Goal: Task Accomplishment & Management: Use online tool/utility

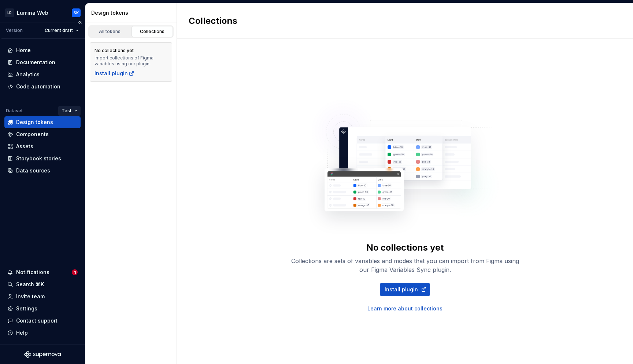
click at [74, 112] on html "LD Lumina Web SK Version Current draft Home Documentation Analytics Code automa…" at bounding box center [316, 182] width 633 height 364
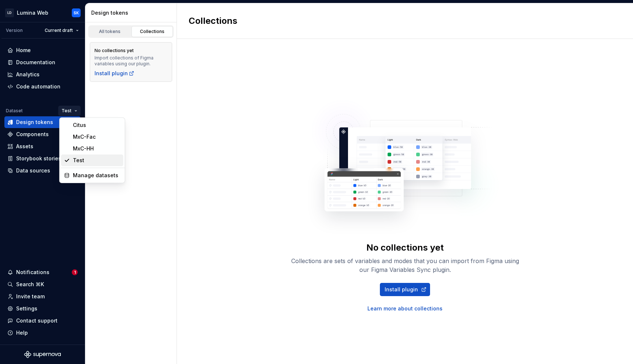
click at [85, 157] on div "Test" at bounding box center [97, 159] width 48 height 7
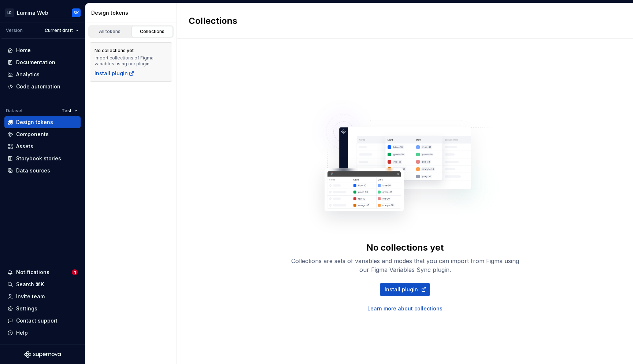
click at [127, 119] on div "All tokens Collections No collections yet Import collections of Figma variables…" at bounding box center [131, 192] width 92 height 341
click at [39, 49] on div "Home" at bounding box center [42, 50] width 70 height 7
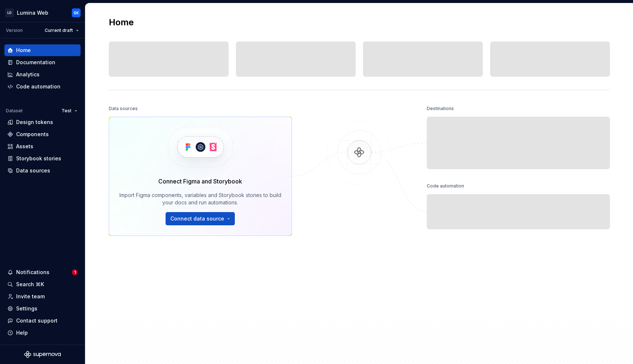
click at [75, 109] on html "LD Lumina Web SK Version Current draft Home Documentation Analytics Code automa…" at bounding box center [316, 182] width 633 height 364
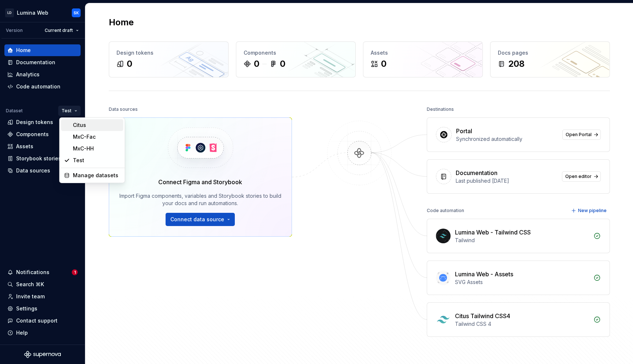
click at [89, 126] on div "Citus" at bounding box center [97, 124] width 48 height 7
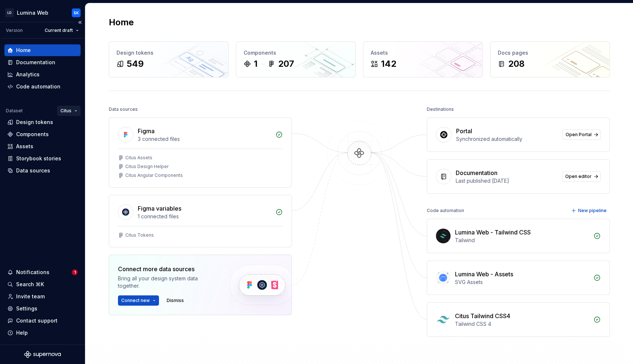
click at [70, 111] on html "LD Lumina Web SK Version Current draft Home Documentation Analytics Code automa…" at bounding box center [316, 182] width 633 height 364
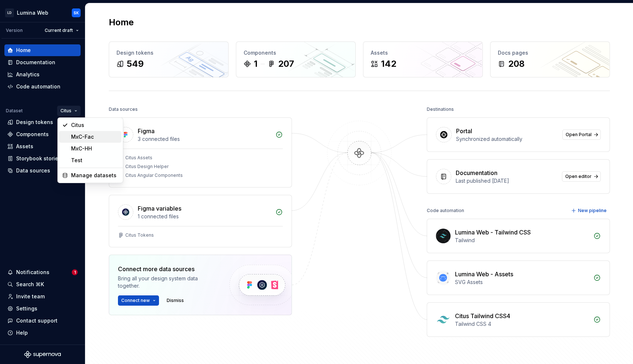
click at [88, 137] on div "MxC-Fac" at bounding box center [95, 136] width 48 height 7
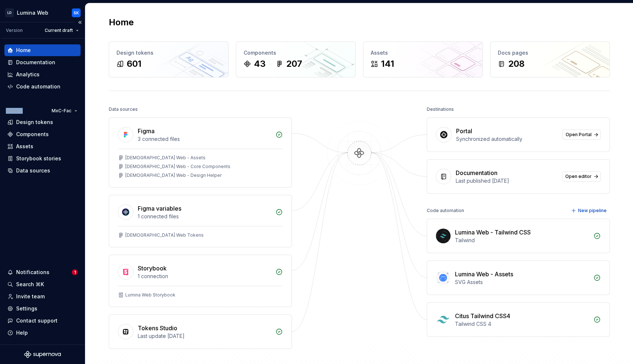
drag, startPoint x: 22, startPoint y: 110, endPoint x: 4, endPoint y: 110, distance: 17.2
click at [4, 110] on div "Dataset MxC-Fac" at bounding box center [42, 111] width 76 height 10
click at [60, 111] on html "LD Lumina Web SK Version Current draft Home Documentation Analytics Code automa…" at bounding box center [316, 182] width 633 height 364
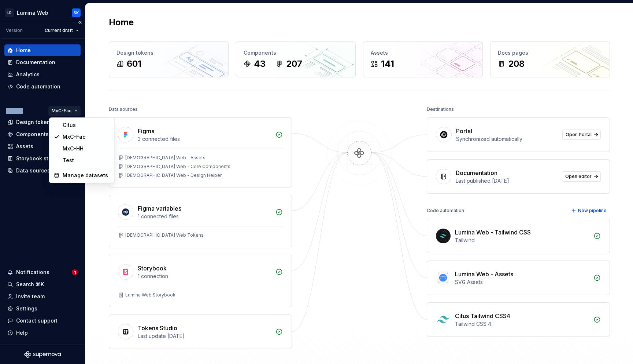
click at [107, 98] on html "LD Lumina Web SK Version Current draft Home Documentation Analytics Code automa…" at bounding box center [316, 182] width 633 height 364
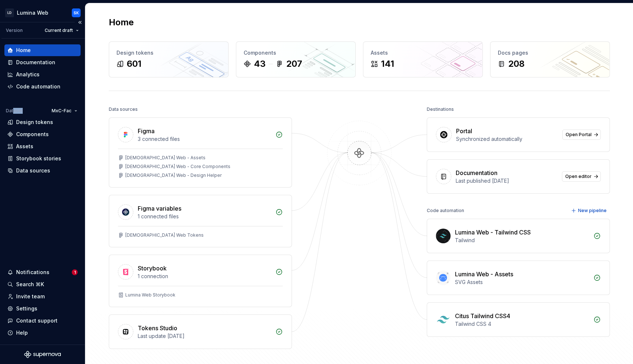
drag, startPoint x: 23, startPoint y: 111, endPoint x: 12, endPoint y: 111, distance: 10.3
click at [12, 111] on div "Dataset MxC-Fac" at bounding box center [43, 111] width 75 height 10
click at [20, 111] on div "Dataset" at bounding box center [14, 111] width 17 height 6
click at [63, 114] on html "LD Lumina Web SK Version Current draft Home Documentation Analytics Code automa…" at bounding box center [316, 182] width 633 height 364
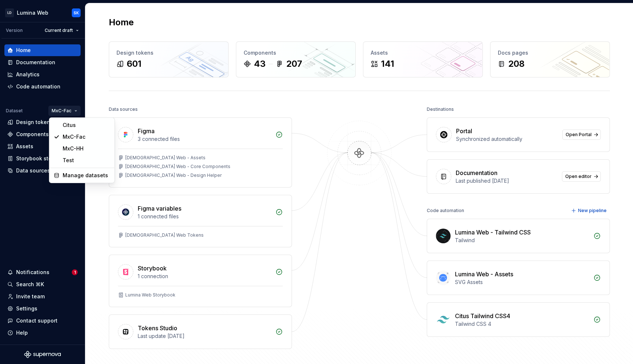
click at [110, 96] on html "LD Lumina Web SK Version Current draft Home Documentation Analytics Code automa…" at bounding box center [316, 182] width 633 height 364
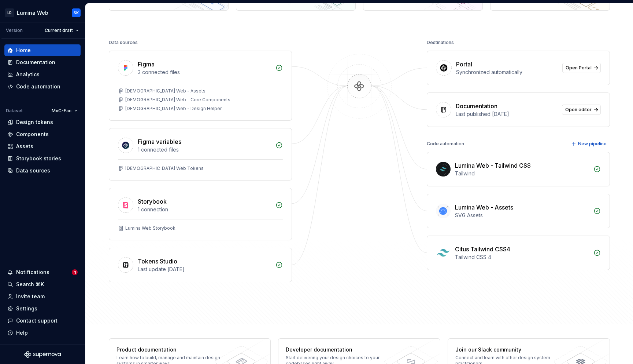
scroll to position [72, 0]
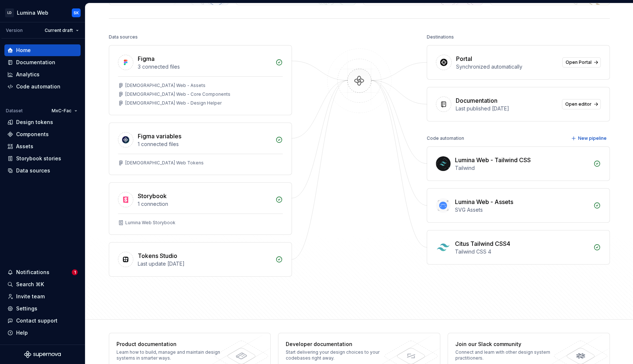
click at [67, 108] on html "LD Lumina Web SK Version Current draft Home Documentation Analytics Code automa…" at bounding box center [316, 182] width 633 height 364
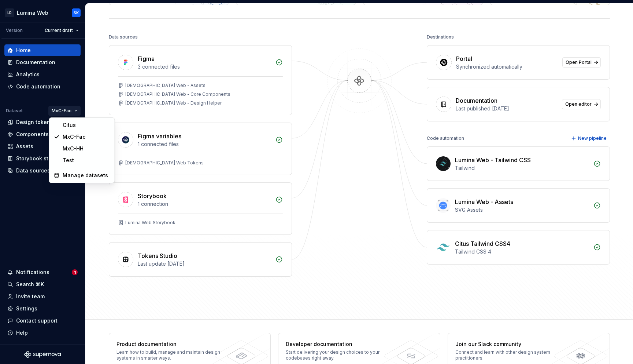
click at [342, 196] on html "LD Lumina Web SK Version Current draft Home Documentation Analytics Code automa…" at bounding box center [316, 182] width 633 height 364
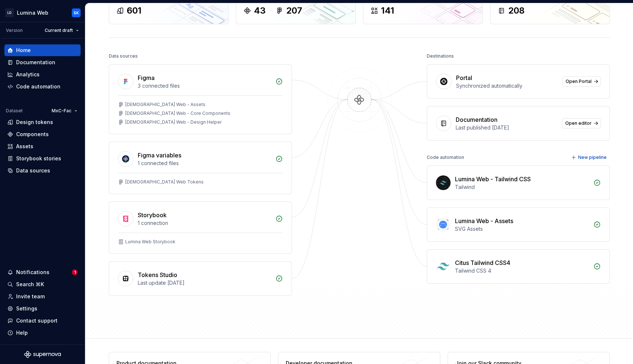
scroll to position [54, 0]
drag, startPoint x: 426, startPoint y: 156, endPoint x: 470, endPoint y: 156, distance: 44.0
click at [471, 156] on div "Code automation New pipeline" at bounding box center [518, 156] width 183 height 10
click at [470, 156] on div "Code automation New pipeline" at bounding box center [518, 156] width 183 height 10
click at [62, 109] on html "LD Lumina Web SK Version Current draft Home Documentation Analytics Code automa…" at bounding box center [316, 182] width 633 height 364
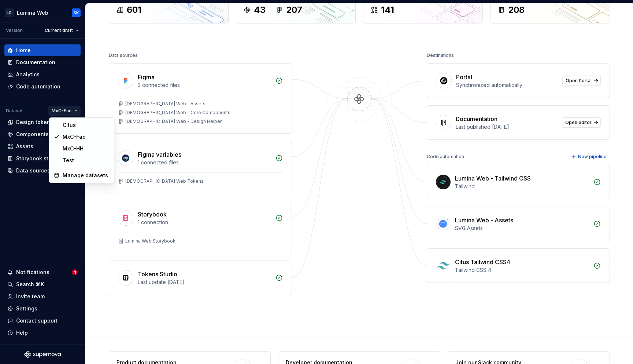
click at [351, 227] on html "LD Lumina Web SK Version Current draft Home Documentation Analytics Code automa…" at bounding box center [316, 182] width 633 height 364
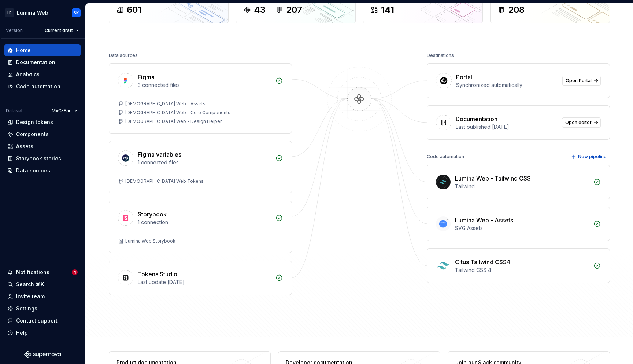
click at [64, 111] on html "LD Lumina Web SK Version Current draft Home Documentation Analytics Code automa…" at bounding box center [316, 182] width 633 height 364
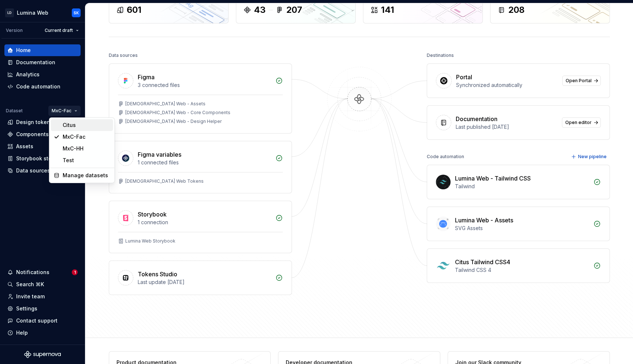
click at [75, 127] on div "Citus" at bounding box center [87, 124] width 48 height 7
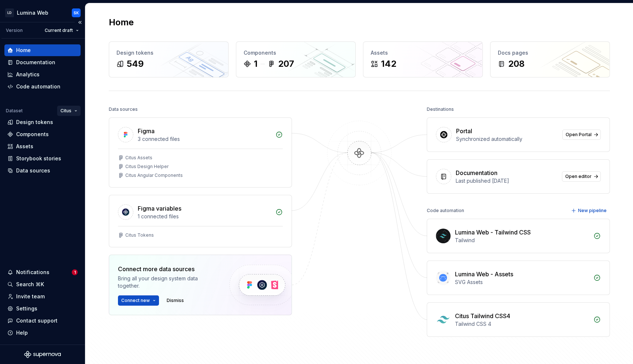
click at [72, 113] on html "LD Lumina Web SK Version Current draft Home Documentation Analytics Code automa…" at bounding box center [316, 182] width 633 height 364
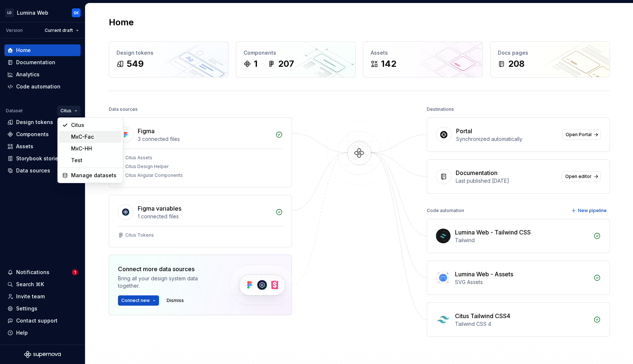
click at [80, 135] on div "MxC-Fac" at bounding box center [95, 136] width 48 height 7
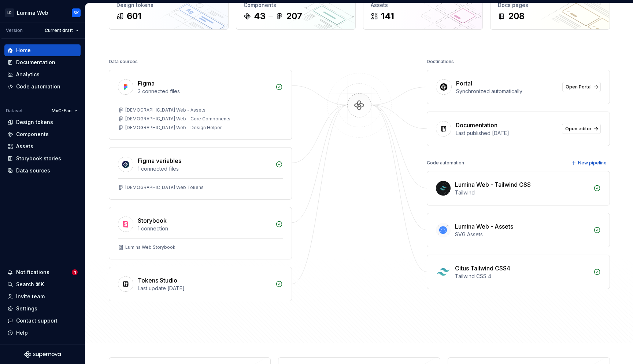
scroll to position [90, 0]
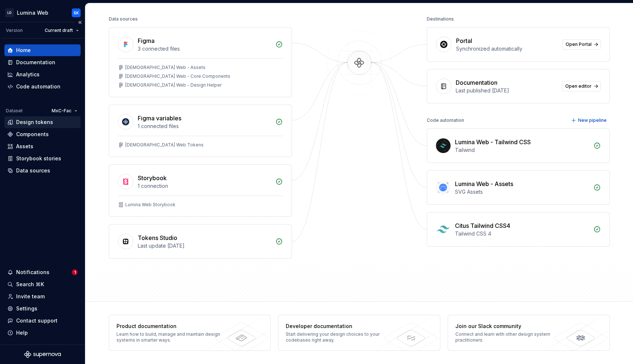
click at [70, 117] on div "Design tokens" at bounding box center [42, 122] width 76 height 12
click at [71, 111] on html "LD Lumina Web SK Version Current draft Home Documentation Analytics Code automa…" at bounding box center [316, 182] width 633 height 364
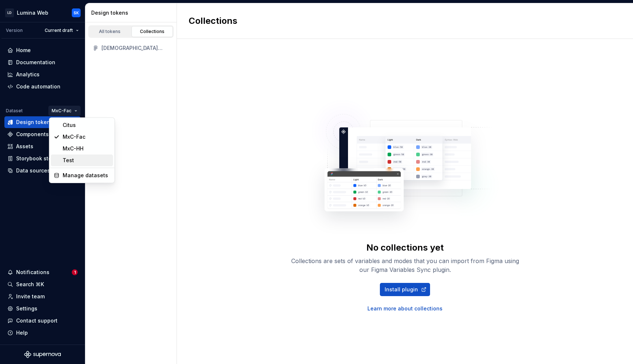
click at [78, 161] on div "Test" at bounding box center [87, 159] width 48 height 7
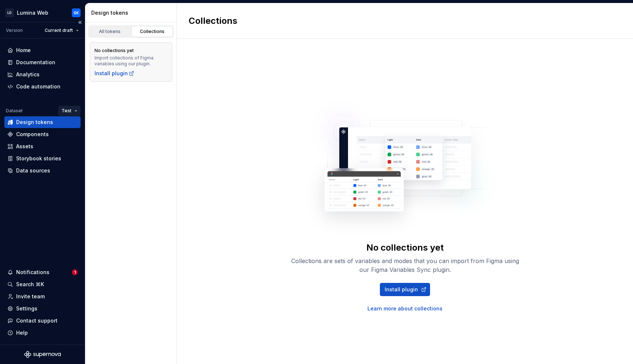
click at [71, 108] on html "LD Lumina Web SK Version Current draft Home Documentation Analytics Code automa…" at bounding box center [316, 182] width 633 height 364
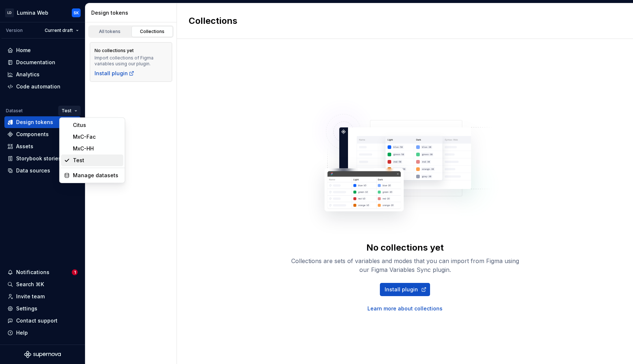
click at [86, 158] on div "Test" at bounding box center [97, 159] width 48 height 7
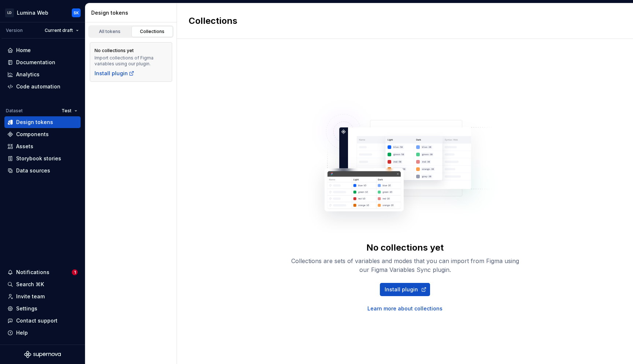
click at [100, 120] on div "All tokens Collections No collections yet Import collections of Figma variables…" at bounding box center [131, 192] width 92 height 341
click at [70, 110] on html "LD Lumina Web SK Version Current draft Home Documentation Analytics Code automa…" at bounding box center [316, 182] width 633 height 364
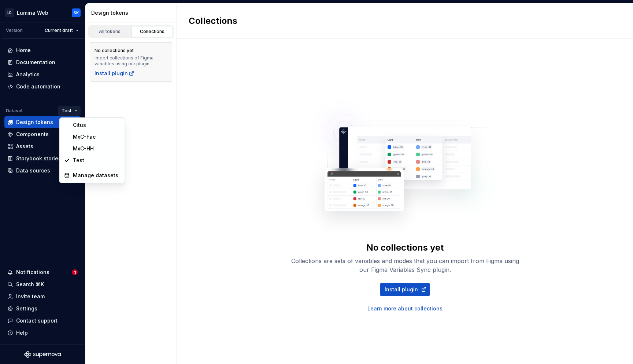
click at [172, 104] on html "LD Lumina Web SK Version Current draft Home Documentation Analytics Code automa…" at bounding box center [316, 182] width 633 height 364
click at [69, 110] on html "LD Lumina Web SK Version Current draft Home Documentation Analytics Code automa…" at bounding box center [316, 182] width 633 height 364
click at [99, 161] on div "Test" at bounding box center [97, 159] width 48 height 7
click at [65, 107] on html "LD Lumina Web SK Version Current draft Home Documentation Analytics Code automa…" at bounding box center [316, 182] width 633 height 364
click at [123, 103] on html "LD Lumina Web SK Version Current draft Home Documentation Analytics Code automa…" at bounding box center [316, 182] width 633 height 364
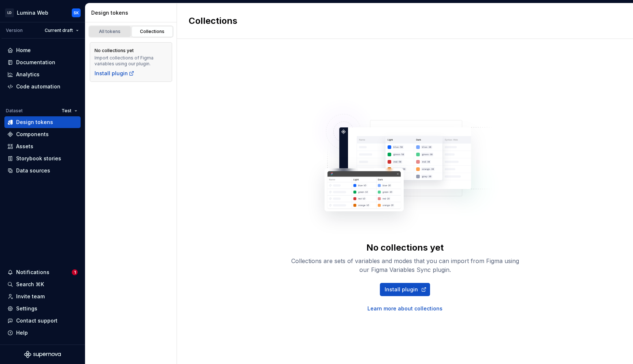
click at [122, 33] on div "All tokens" at bounding box center [110, 32] width 37 height 6
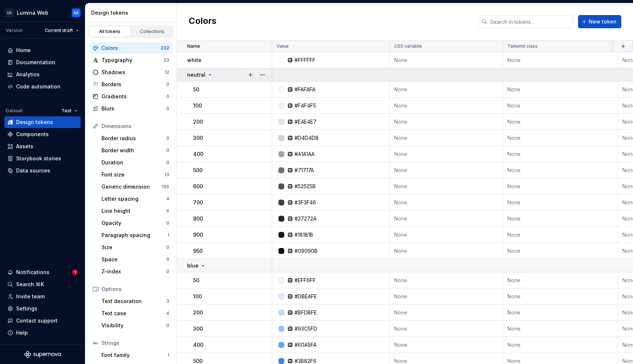
click at [211, 76] on icon at bounding box center [210, 75] width 6 height 6
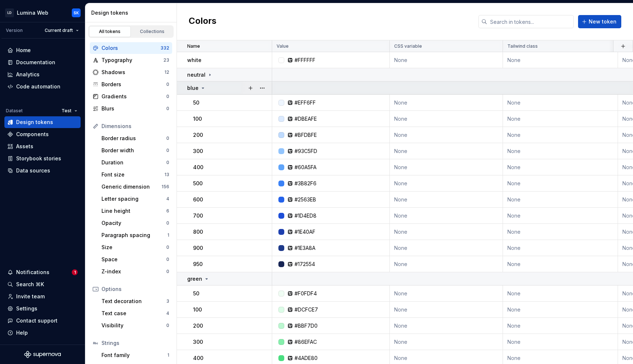
click at [204, 86] on icon at bounding box center [203, 88] width 6 height 6
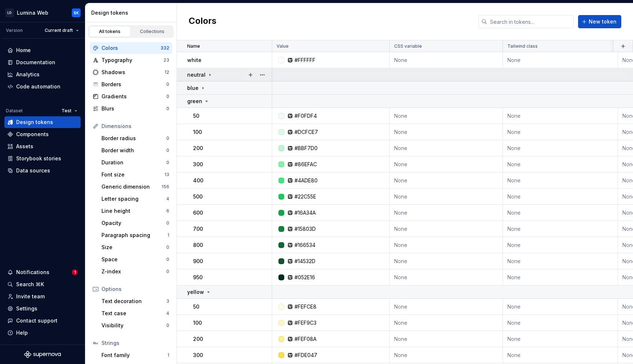
click at [211, 75] on icon at bounding box center [210, 75] width 6 height 6
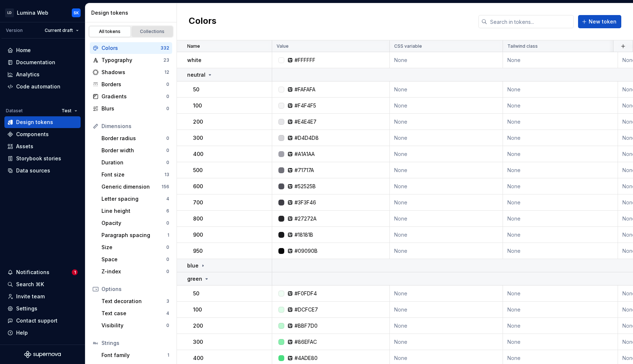
click at [152, 34] on div "Collections" at bounding box center [152, 32] width 37 height 6
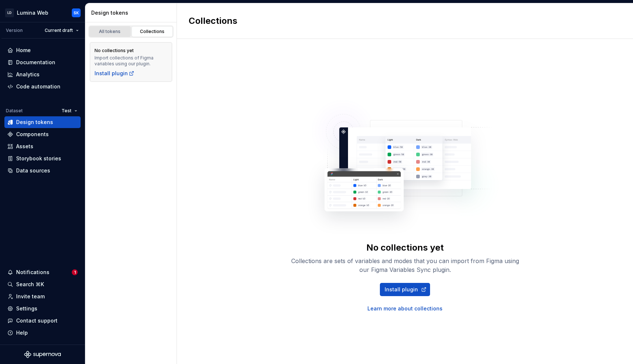
click at [118, 33] on div "All tokens" at bounding box center [110, 32] width 37 height 6
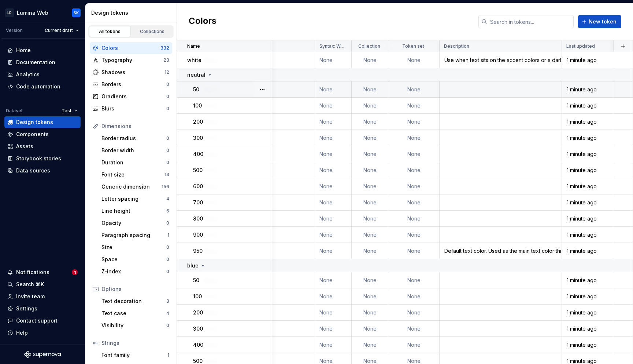
scroll to position [0, 307]
click at [619, 45] on button "button" at bounding box center [623, 46] width 10 height 10
click at [580, 58] on div "New theme" at bounding box center [585, 60] width 70 height 7
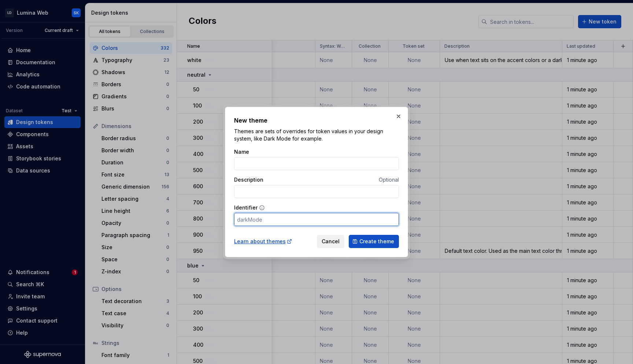
click at [288, 222] on input "Identifier" at bounding box center [316, 219] width 165 height 13
click at [397, 117] on button "button" at bounding box center [399, 116] width 10 height 10
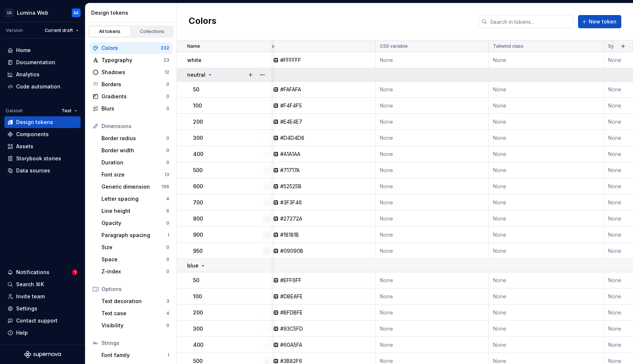
scroll to position [0, 0]
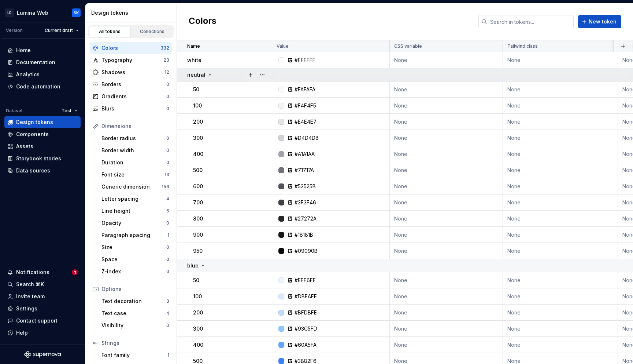
click at [209, 75] on icon at bounding box center [210, 74] width 2 height 1
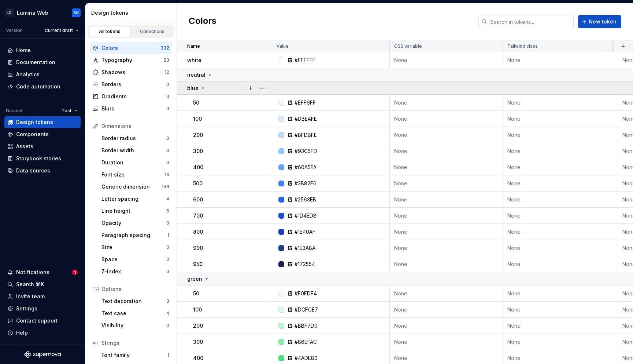
click at [207, 86] on div "blue" at bounding box center [229, 87] width 84 height 7
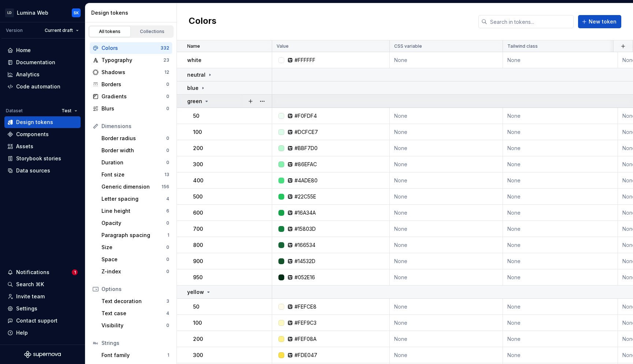
click at [205, 99] on icon at bounding box center [207, 101] width 6 height 6
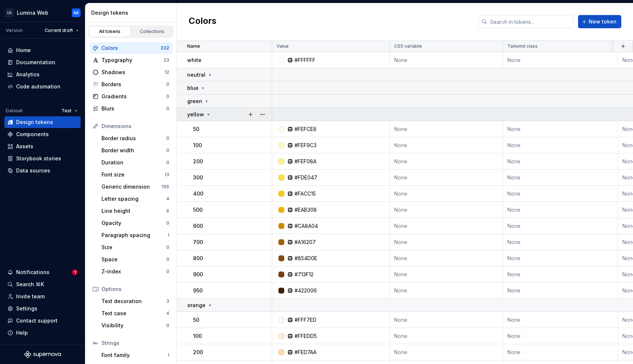
click at [206, 113] on icon at bounding box center [209, 114] width 6 height 6
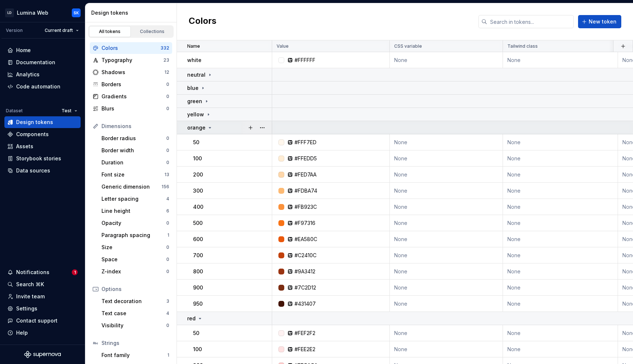
click at [206, 123] on td "orange" at bounding box center [224, 127] width 95 height 13
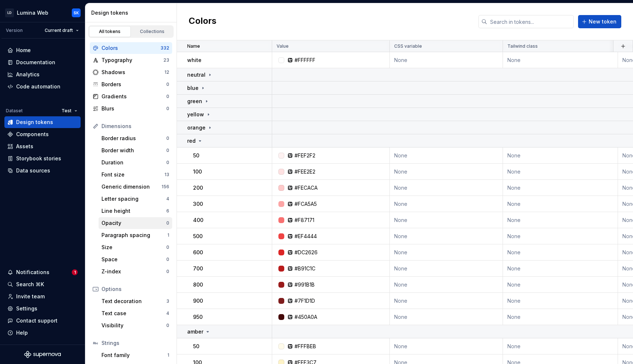
scroll to position [38, 0]
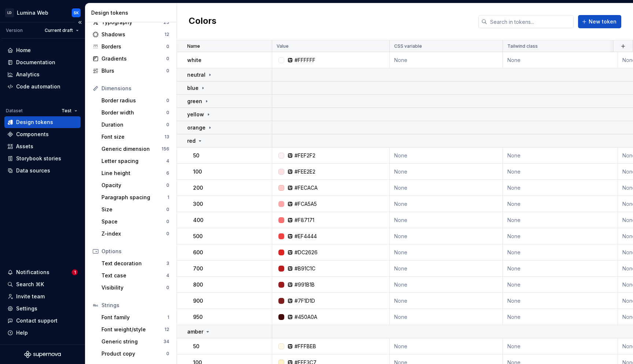
click at [58, 215] on div "Home Documentation Analytics Code automation Dataset Test Design tokens Compone…" at bounding box center [42, 191] width 85 height 306
click at [40, 306] on div "Settings" at bounding box center [42, 308] width 70 height 7
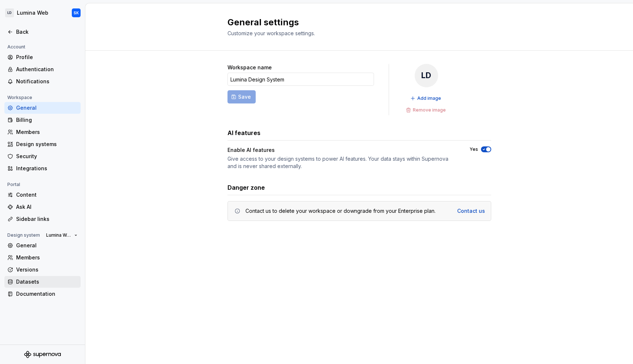
click at [47, 283] on div "Datasets" at bounding box center [47, 281] width 62 height 7
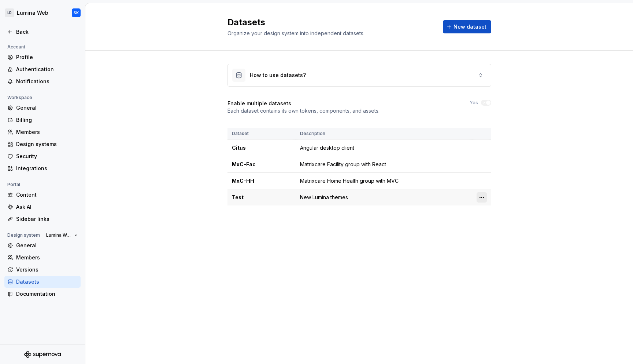
click at [485, 198] on html "LD Lumina Web SK Back Account Profile Authentication Notifications Workspace Ge…" at bounding box center [316, 182] width 633 height 364
click at [134, 61] on html "LD Lumina Web SK Back Account Profile Authentication Notifications Workspace Ge…" at bounding box center [316, 182] width 633 height 364
click at [28, 35] on div "Back" at bounding box center [47, 31] width 62 height 7
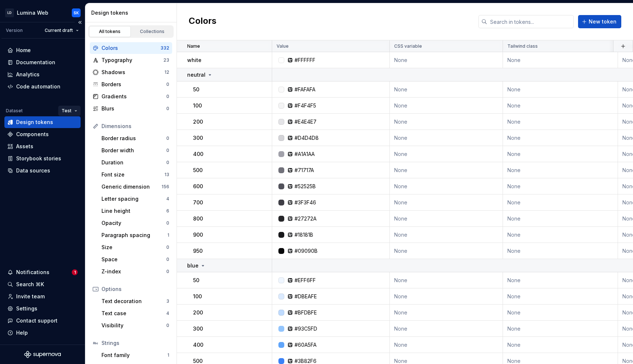
click at [66, 115] on html "LD Lumina Web SK Version Current draft Home Documentation Analytics Code automa…" at bounding box center [316, 182] width 633 height 364
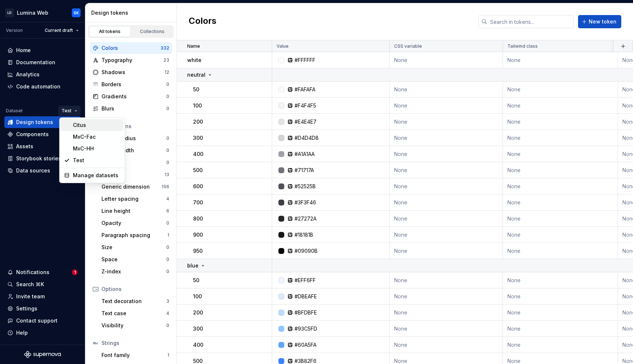
click at [93, 122] on div "Citus" at bounding box center [97, 124] width 48 height 7
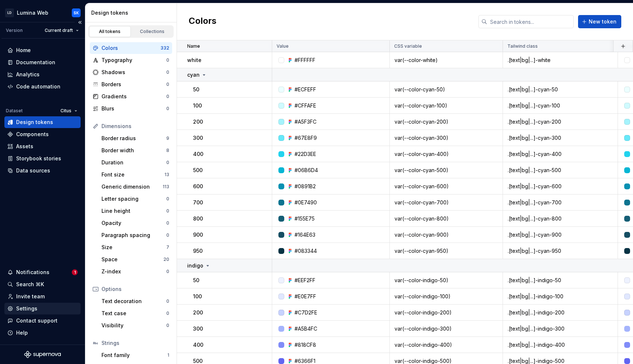
click at [37, 306] on div "Settings" at bounding box center [42, 308] width 70 height 7
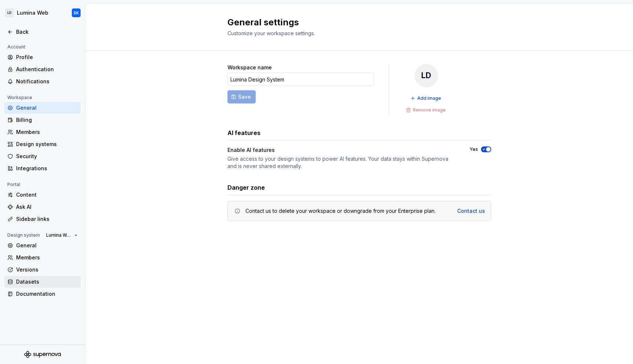
click at [43, 278] on div "Datasets" at bounding box center [47, 281] width 62 height 7
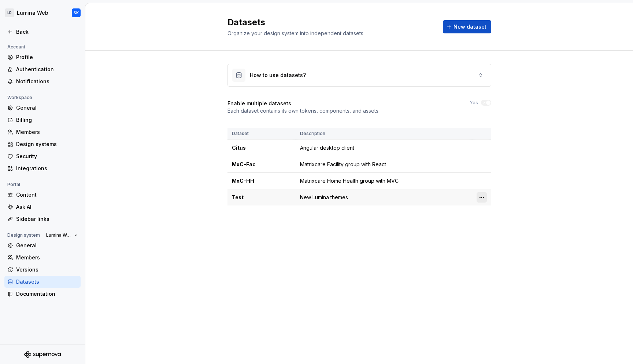
click at [481, 197] on html "LD Lumina Web SK Back Account Profile Authentication Notifications Workspace Ge…" at bounding box center [316, 182] width 633 height 364
click at [505, 223] on div "Delete dataset" at bounding box center [514, 226] width 48 height 7
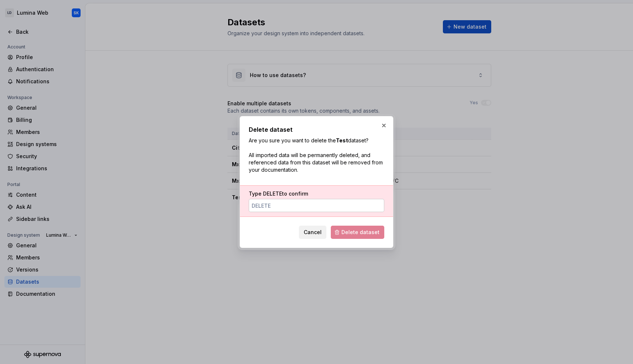
click at [335, 204] on input "Type DELETE to confirm" at bounding box center [317, 205] width 136 height 13
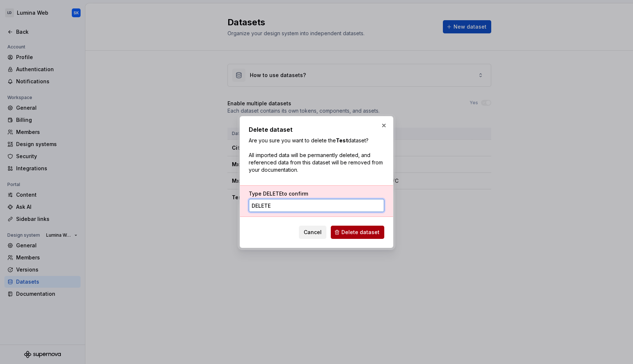
type input "DELETE"
click at [366, 236] on button "Delete dataset" at bounding box center [358, 231] width 54 height 13
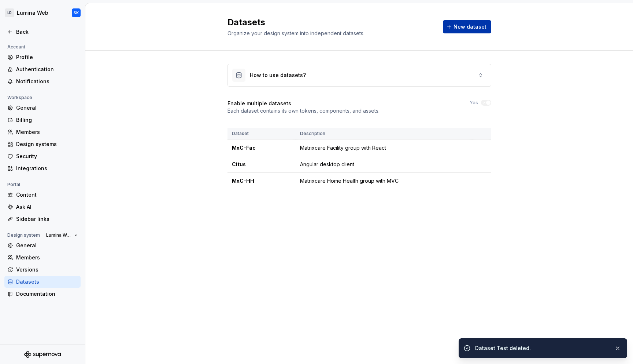
click at [471, 23] on span "New dataset" at bounding box center [470, 26] width 33 height 7
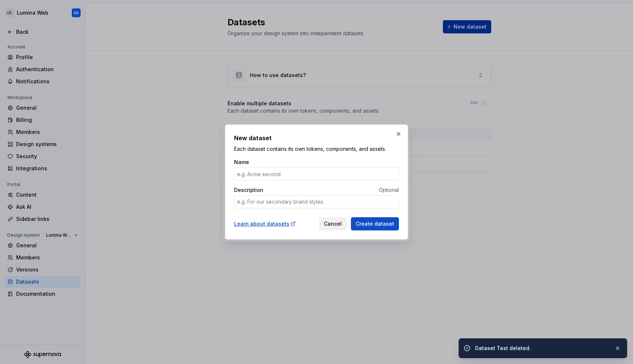
type textarea "*"
type input "T"
type textarea "*"
type input "Tes"
type textarea "*"
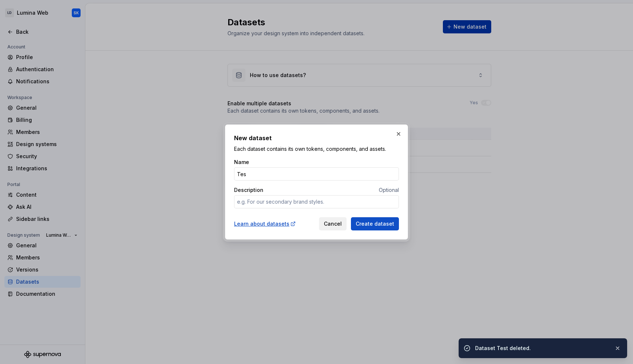
type input "Test"
type textarea "*"
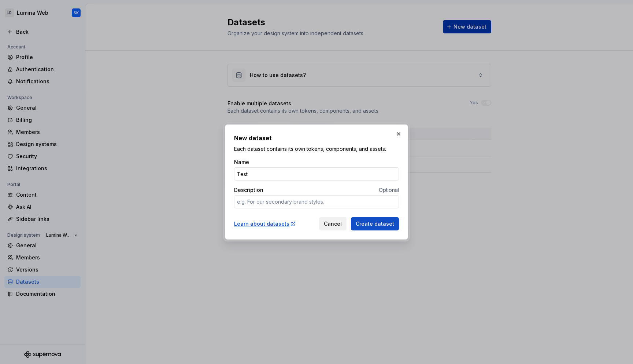
type input "Test"
type textarea "*"
type textarea "N"
type textarea "*"
type textarea "Ne"
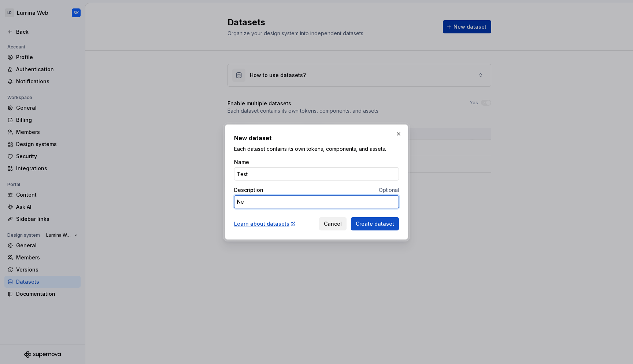
type textarea "*"
type textarea "New"
type textarea "*"
type textarea "New"
type textarea "*"
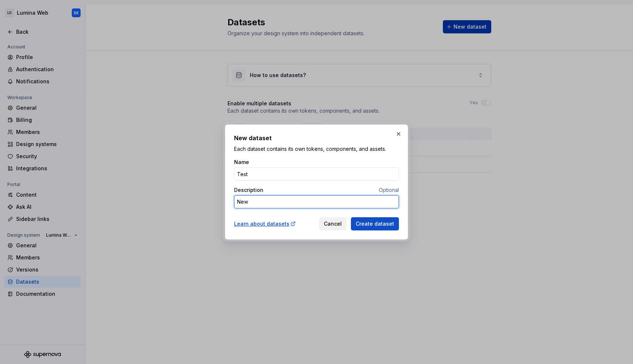
type textarea "New L"
type textarea "*"
type textarea "New Lu"
type textarea "*"
type textarea "New [PERSON_NAME]"
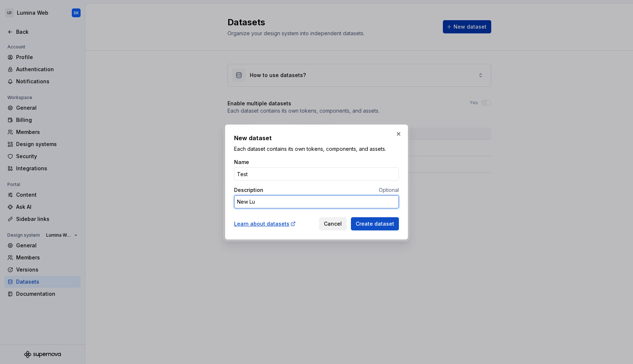
type textarea "*"
type textarea "New Lumi"
type textarea "*"
type textarea "New Lumin"
type textarea "*"
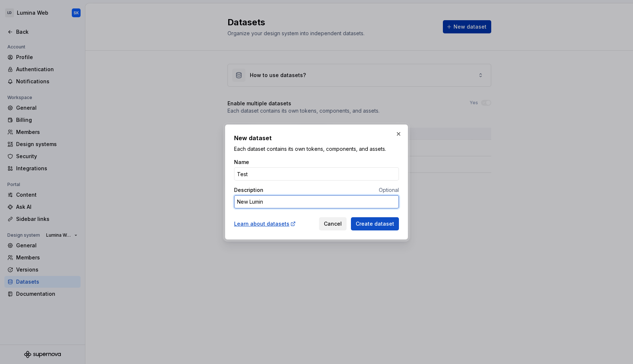
type textarea "New Lumina"
type textarea "*"
type textarea "New Lumina"
type textarea "*"
type textarea "New Lumina T"
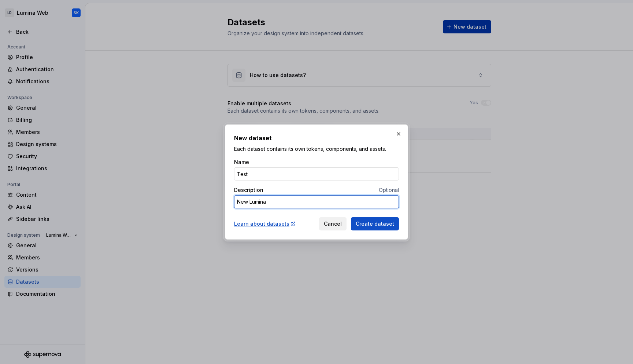
type textarea "*"
type textarea "New Lumina Th"
type textarea "*"
type textarea "New Lumina The"
type textarea "*"
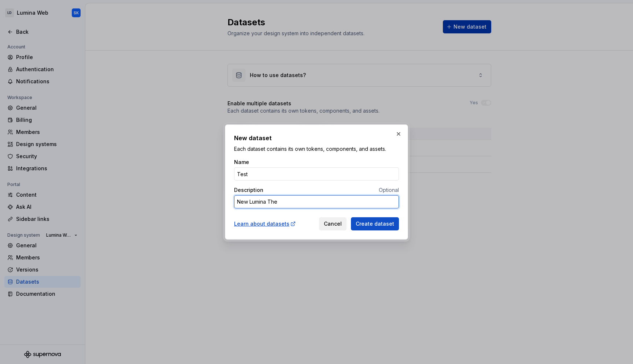
type textarea "New Lumina Them"
type textarea "*"
type textarea "New Lumina Theme"
type textarea "*"
type textarea "New Lumina Themes"
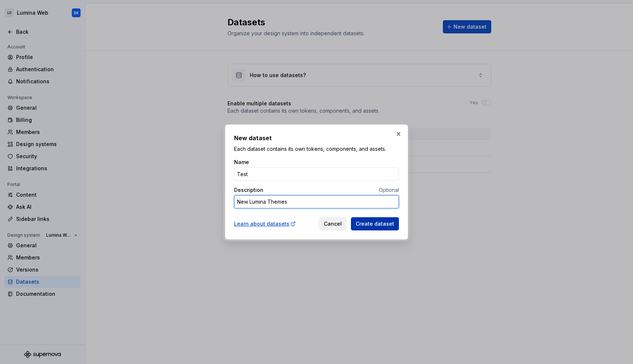
type textarea "*"
type textarea "New Lumina Themes"
click at [385, 221] on span "Create dataset" at bounding box center [375, 223] width 38 height 7
type textarea "*"
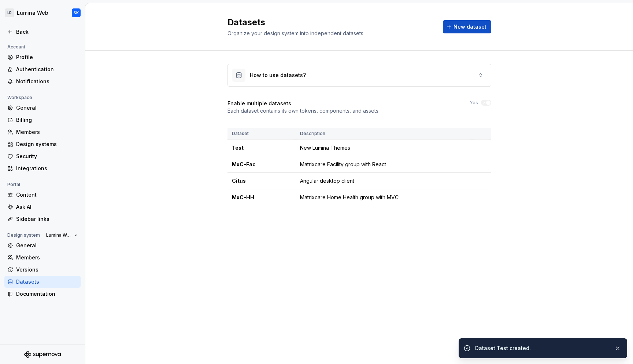
click at [18, 38] on div at bounding box center [42, 40] width 85 height 5
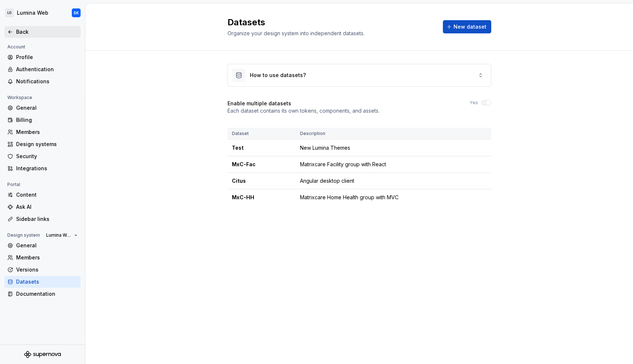
click at [23, 33] on div "Back" at bounding box center [47, 31] width 62 height 7
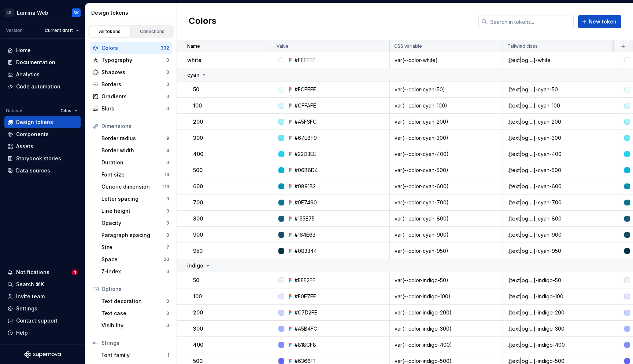
click at [71, 110] on html "LD Lumina Web SK Version Current draft Home Documentation Analytics Code automa…" at bounding box center [316, 182] width 633 height 364
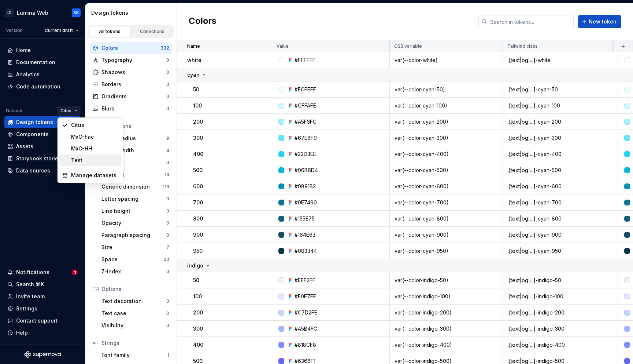
click at [72, 163] on div "Test" at bounding box center [95, 159] width 48 height 7
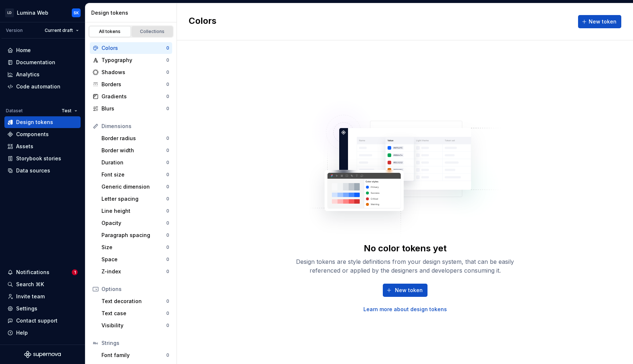
click at [146, 29] on div "Collections" at bounding box center [152, 32] width 37 height 6
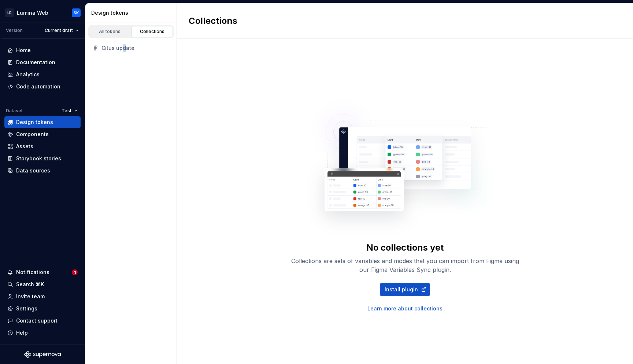
click at [123, 46] on div "Citus update" at bounding box center [136, 47] width 68 height 7
click at [114, 49] on div "Citus update" at bounding box center [136, 47] width 68 height 7
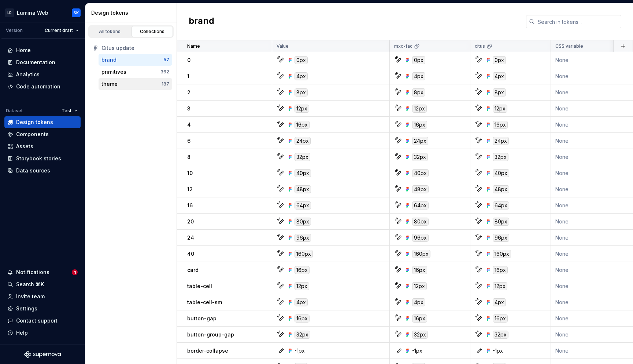
click at [119, 83] on div "theme" at bounding box center [132, 83] width 60 height 7
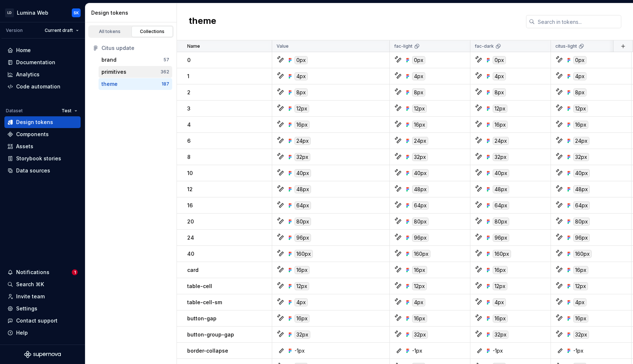
click at [126, 73] on div "primitives" at bounding box center [131, 71] width 59 height 7
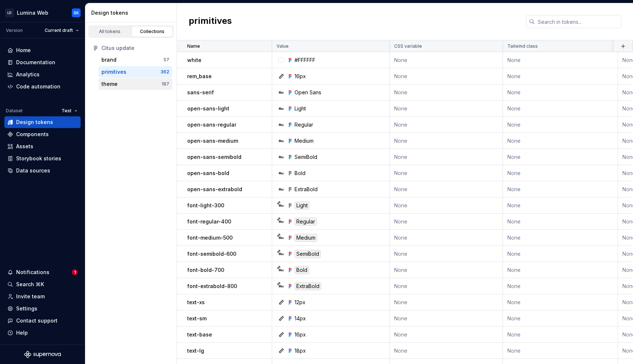
click at [126, 81] on div "theme" at bounding box center [132, 83] width 60 height 7
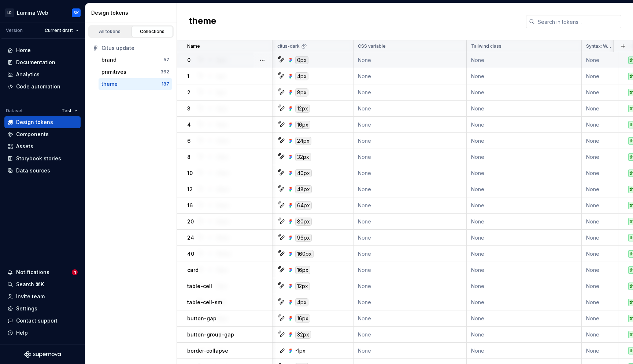
scroll to position [0, 30]
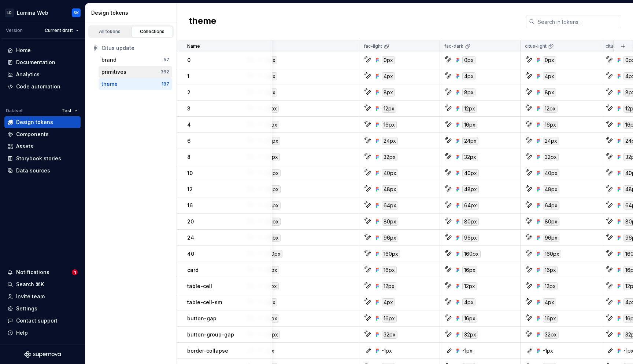
click at [122, 69] on div "primitives" at bounding box center [114, 71] width 25 height 7
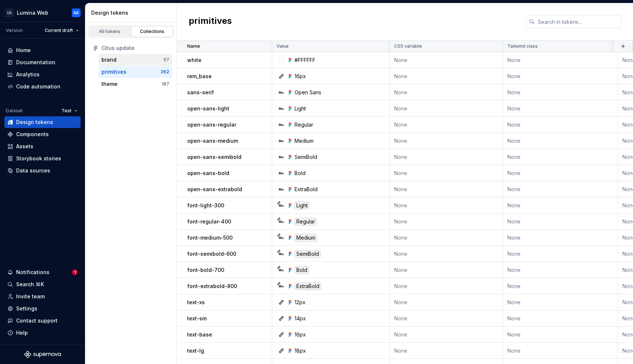
click at [132, 62] on div "brand" at bounding box center [133, 59] width 62 height 7
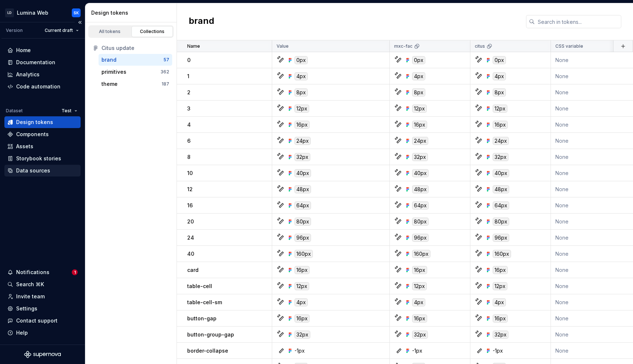
click at [45, 167] on div "Data sources" at bounding box center [33, 170] width 34 height 7
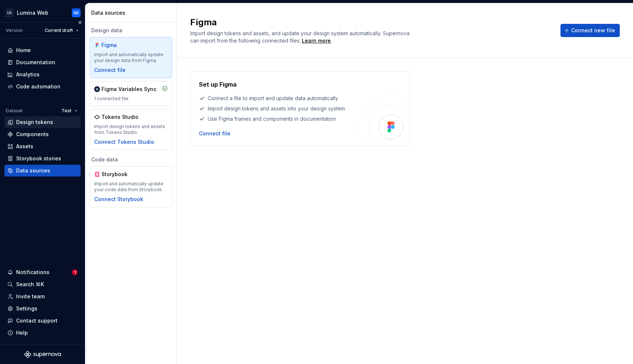
click at [54, 119] on div "Design tokens" at bounding box center [42, 121] width 70 height 7
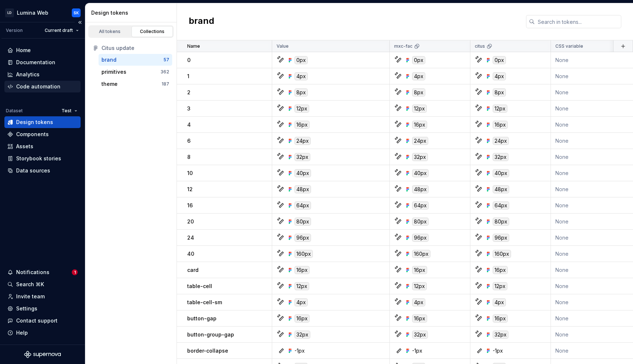
click at [41, 84] on div "Code automation" at bounding box center [38, 86] width 44 height 7
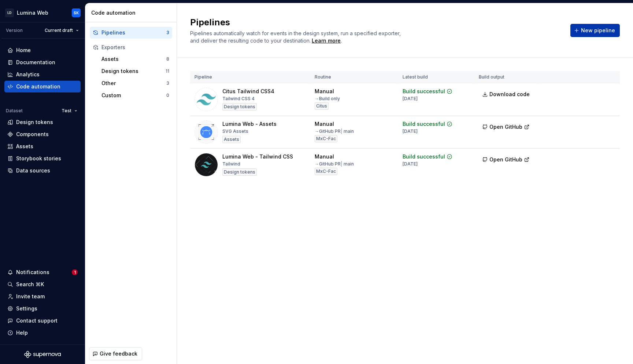
click at [597, 29] on span "New pipeline" at bounding box center [598, 30] width 34 height 7
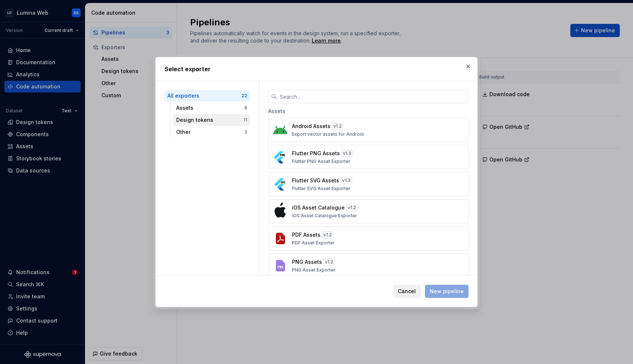
click at [220, 120] on div "Design tokens" at bounding box center [209, 119] width 67 height 7
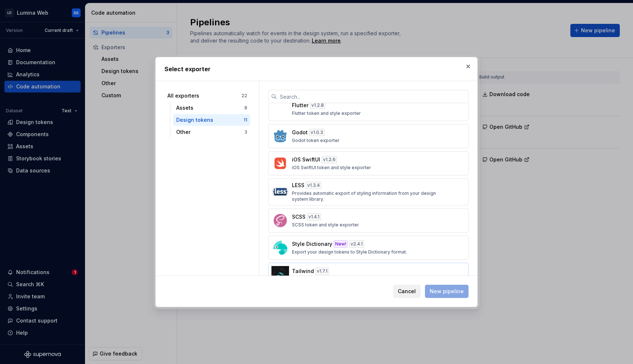
scroll to position [138, 0]
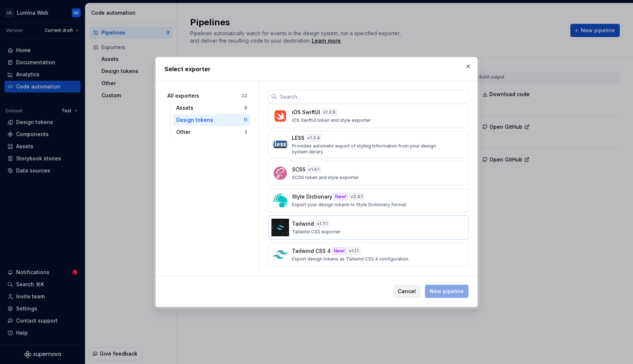
click at [375, 232] on div "Tailwind v 1.7.1 Tailwind CSS exporter" at bounding box center [366, 227] width 148 height 15
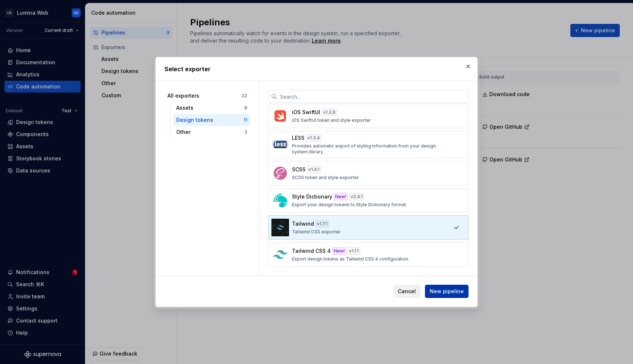
click at [444, 289] on span "New pipeline" at bounding box center [447, 290] width 34 height 7
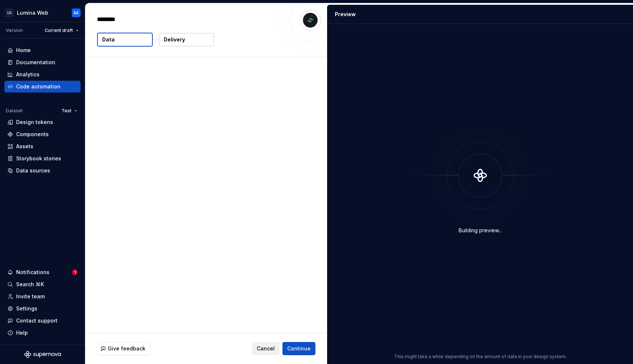
type textarea "*"
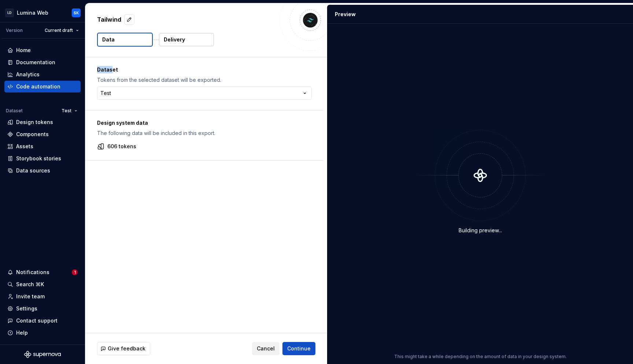
drag, startPoint x: 99, startPoint y: 70, endPoint x: 110, endPoint y: 70, distance: 11.7
click at [110, 70] on p "Dataset" at bounding box center [204, 69] width 215 height 7
click at [115, 72] on p "Dataset" at bounding box center [204, 69] width 215 height 7
click at [116, 94] on html "LD Lumina Web SK Version Current draft Home Documentation Analytics Code automa…" at bounding box center [316, 182] width 633 height 364
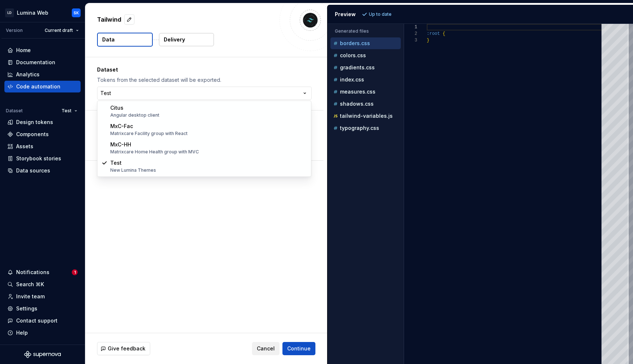
click at [146, 204] on html "LD Lumina Web SK Version Current draft Home Documentation Analytics Code automa…" at bounding box center [316, 182] width 633 height 364
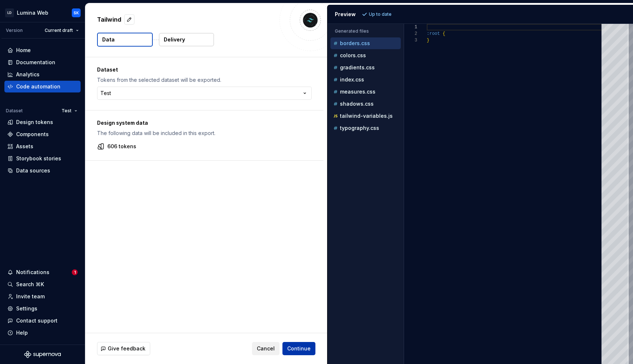
click at [298, 346] on span "Continue" at bounding box center [298, 347] width 23 height 7
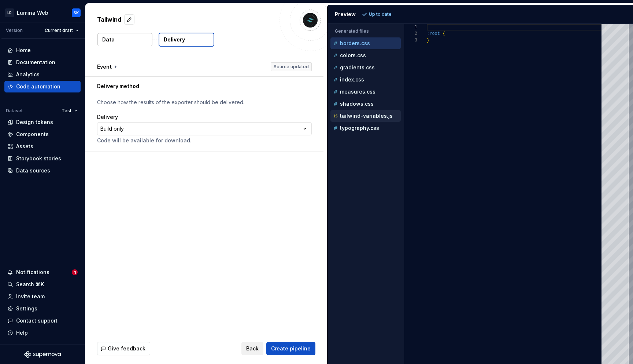
click at [360, 113] on p "tailwind-variables.js" at bounding box center [366, 116] width 53 height 6
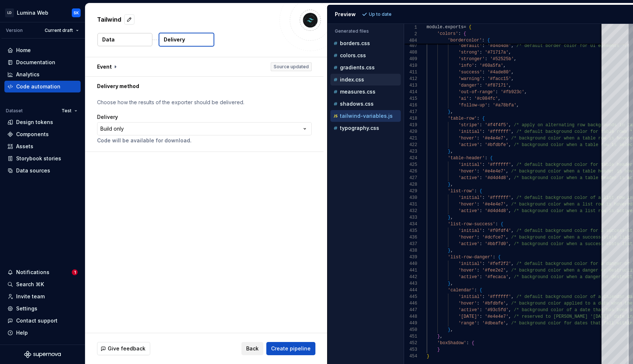
click at [379, 76] on div "index.css" at bounding box center [366, 79] width 69 height 7
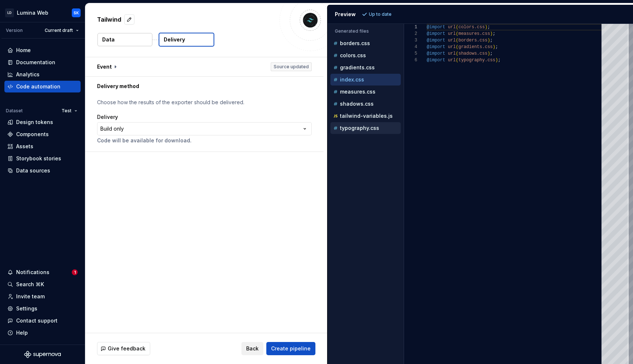
click at [372, 122] on div "typography.css" at bounding box center [366, 128] width 70 height 12
click at [203, 69] on button "button" at bounding box center [204, 66] width 238 height 19
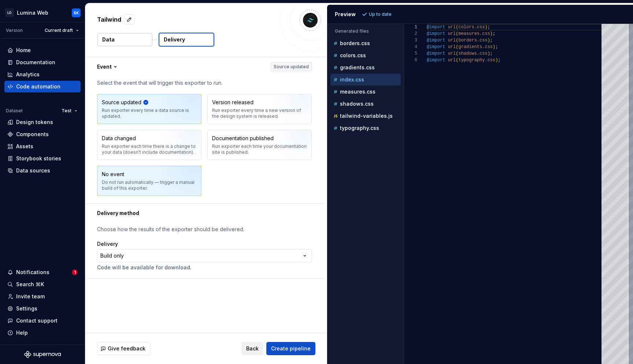
click at [148, 177] on div "No event Do not run automatically — trigger a manual build of this exporter." at bounding box center [149, 180] width 95 height 21
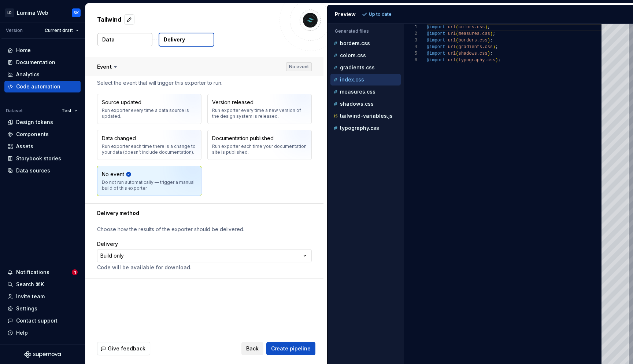
click at [178, 71] on button "button" at bounding box center [204, 66] width 238 height 19
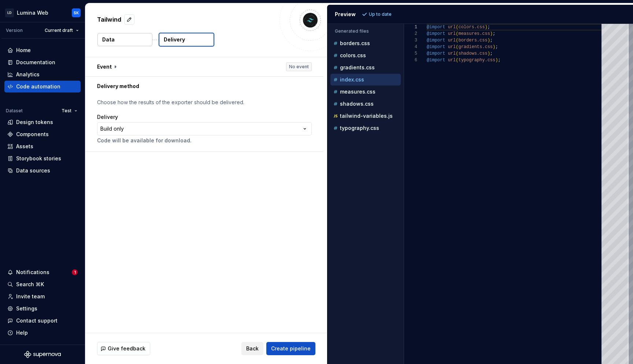
click at [136, 40] on button "Data" at bounding box center [124, 39] width 55 height 13
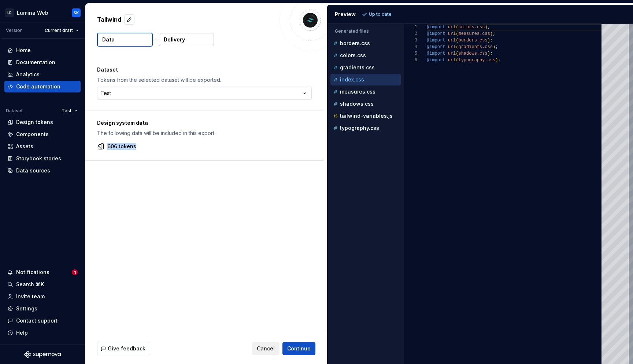
drag, startPoint x: 136, startPoint y: 145, endPoint x: 104, endPoint y: 145, distance: 31.9
click at [104, 145] on div "606 tokens" at bounding box center [204, 146] width 215 height 7
click at [165, 93] on html "LD Lumina Web SK Version Current draft Home Documentation Analytics Code automa…" at bounding box center [316, 182] width 633 height 364
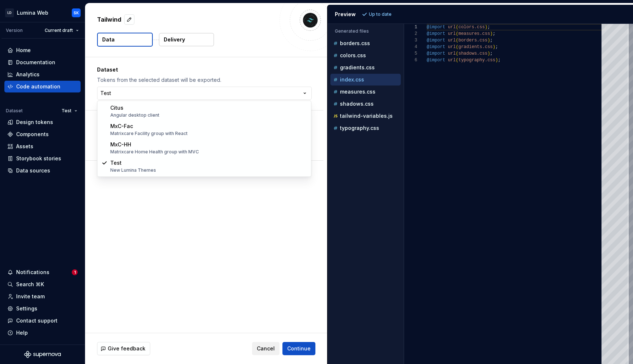
click at [162, 92] on html "LD Lumina Web SK Version Current draft Home Documentation Analytics Code automa…" at bounding box center [316, 182] width 633 height 364
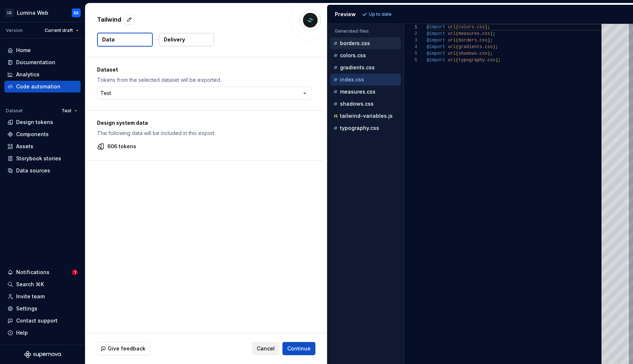
click at [369, 38] on div "borders.css" at bounding box center [366, 43] width 70 height 12
click at [375, 44] on div "borders.css" at bounding box center [366, 43] width 69 height 7
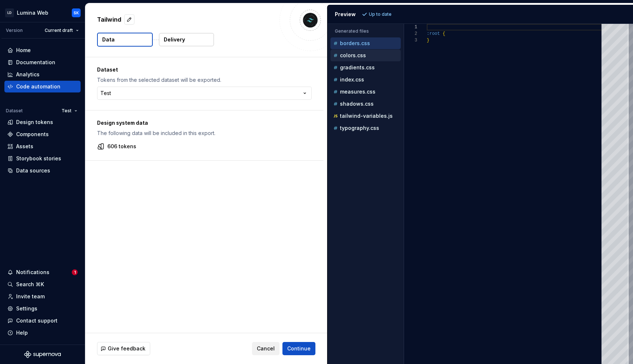
click at [371, 54] on div "colors.css" at bounding box center [366, 55] width 69 height 7
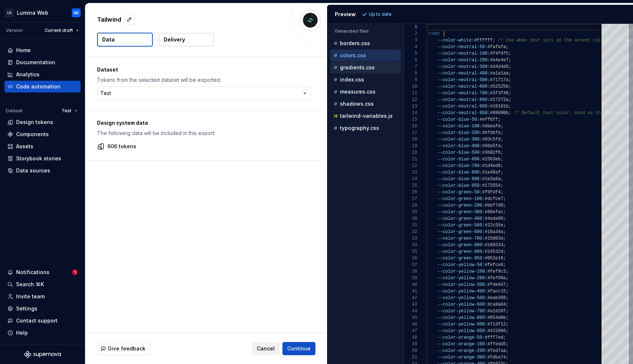
click at [370, 63] on button "gradients.css" at bounding box center [366, 67] width 70 height 8
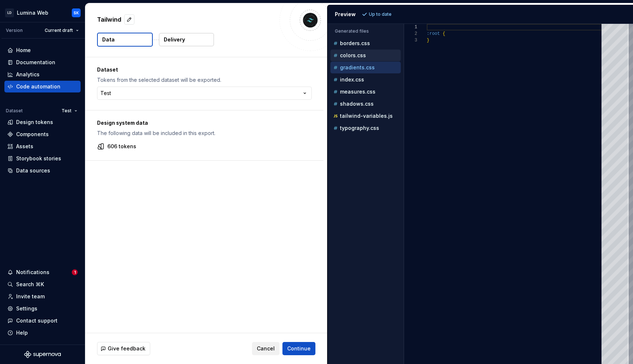
click at [375, 55] on div "colors.css" at bounding box center [366, 55] width 69 height 7
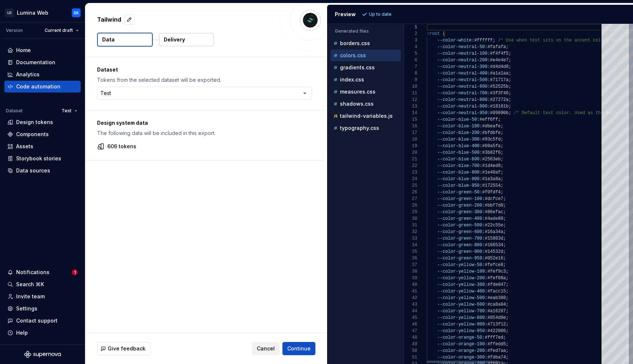
scroll to position [66, 0]
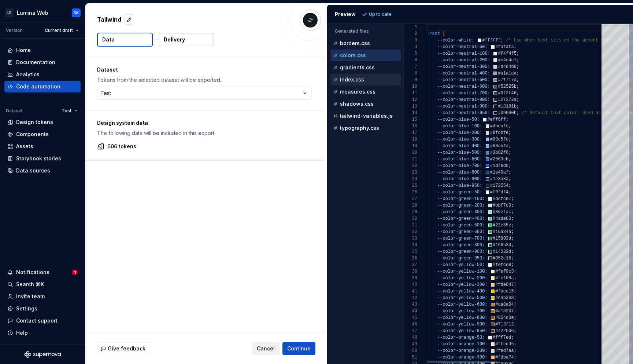
click at [367, 78] on div "index.css" at bounding box center [366, 79] width 69 height 7
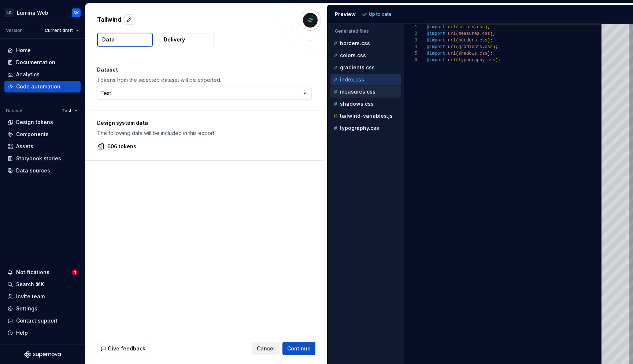
click at [366, 94] on p "measures.css" at bounding box center [358, 92] width 36 height 6
type textarea "**********"
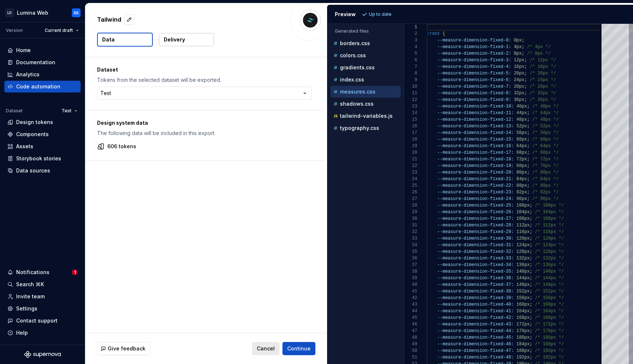
click at [259, 342] on button "Cancel" at bounding box center [265, 348] width 27 height 13
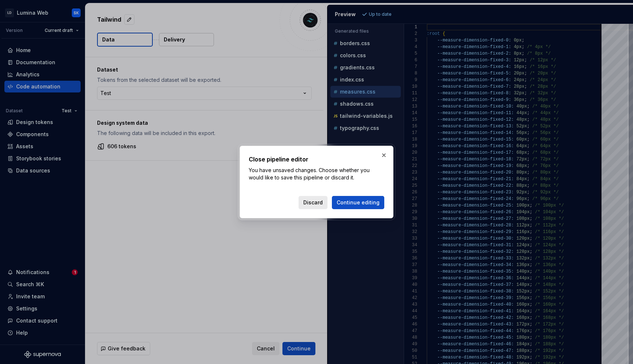
click at [318, 204] on span "Discard" at bounding box center [312, 202] width 19 height 7
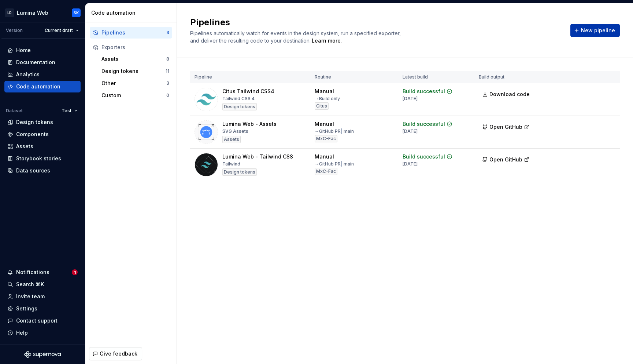
click at [594, 33] on span "New pipeline" at bounding box center [598, 30] width 34 height 7
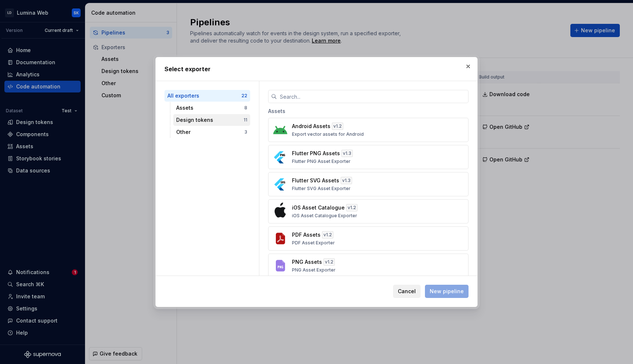
click at [218, 117] on div "Design tokens" at bounding box center [209, 119] width 67 height 7
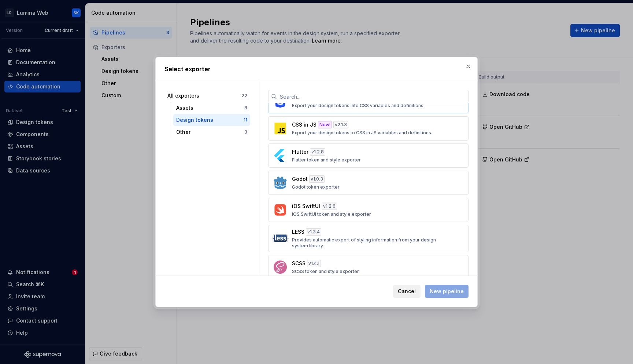
scroll to position [138, 0]
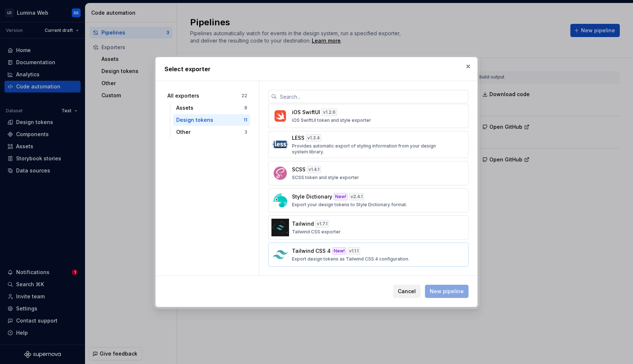
click at [384, 253] on div "Tailwind CSS 4 New! v 1.1.1 Export design tokens as Tailwind CSS 4 configuratio…" at bounding box center [366, 254] width 148 height 15
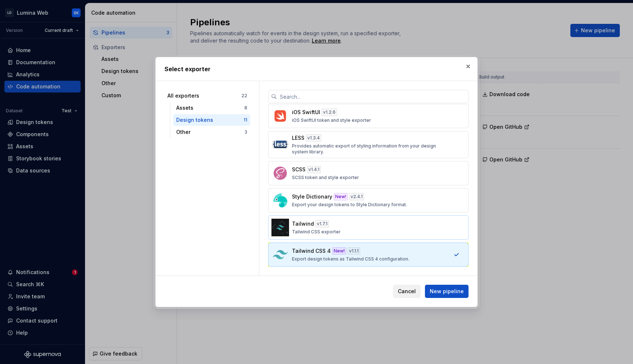
scroll to position [135, 0]
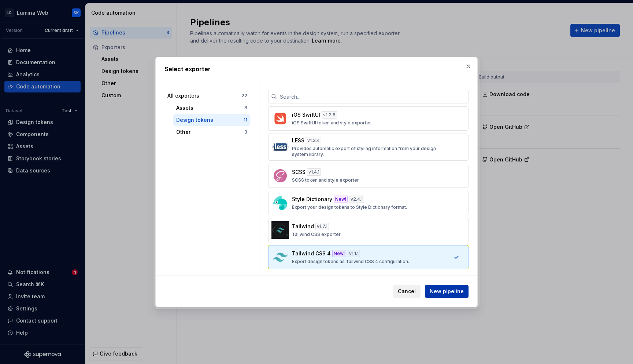
click at [452, 293] on span "New pipeline" at bounding box center [447, 290] width 34 height 7
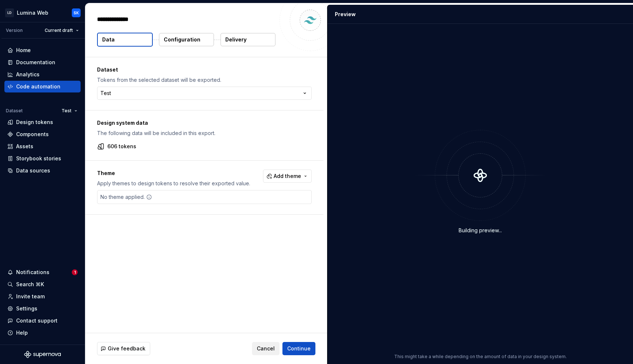
type textarea "*"
click at [176, 92] on html "**********" at bounding box center [316, 182] width 633 height 364
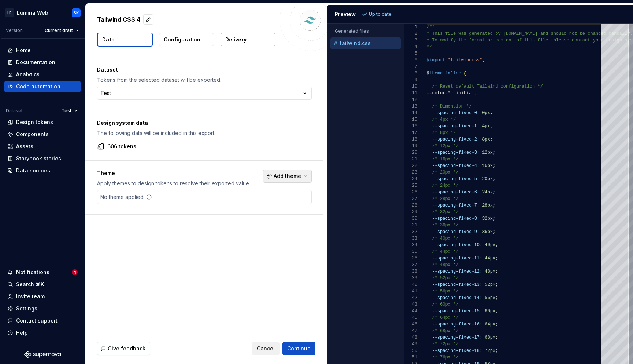
click at [292, 178] on span "Add theme" at bounding box center [287, 175] width 27 height 7
click at [231, 228] on div "Suggestions" at bounding box center [231, 229] width 6 height 6
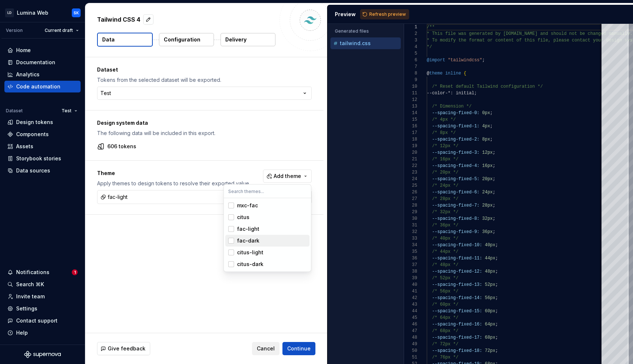
click at [231, 243] on span "fac-dark" at bounding box center [267, 241] width 84 height 12
click at [231, 250] on div "Suggestions" at bounding box center [231, 252] width 6 height 6
click at [231, 262] on div "Suggestions" at bounding box center [231, 264] width 6 height 6
click at [264, 301] on html "LD Lumina Web SK Version Current draft Home Documentation Analytics Code automa…" at bounding box center [316, 182] width 633 height 364
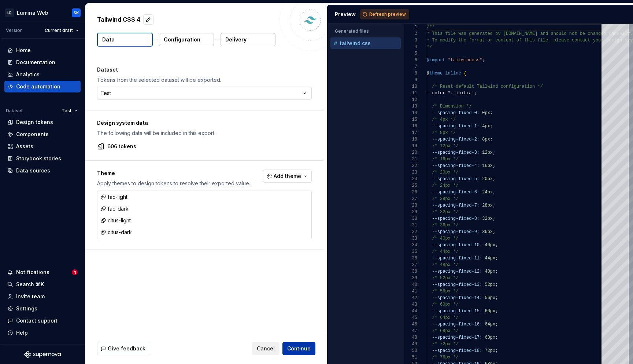
click at [305, 346] on span "Continue" at bounding box center [298, 347] width 23 height 7
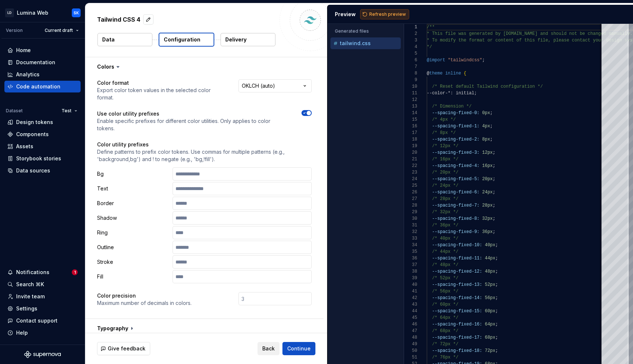
click at [402, 13] on span "Refresh preview" at bounding box center [387, 14] width 37 height 6
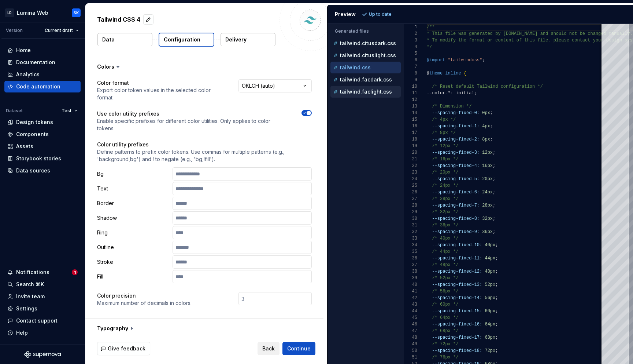
click at [378, 89] on p "tailwind.faclight.css" at bounding box center [366, 92] width 52 height 6
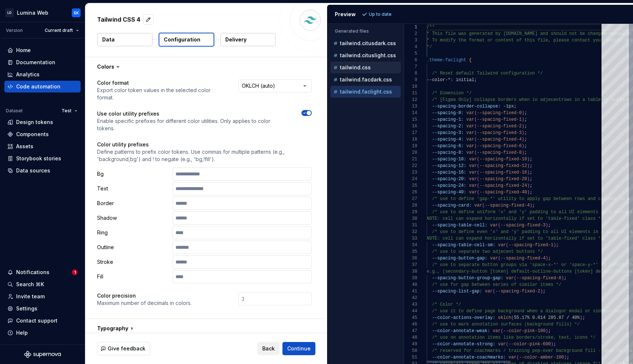
click at [371, 67] on div "tailwind.css" at bounding box center [366, 67] width 69 height 7
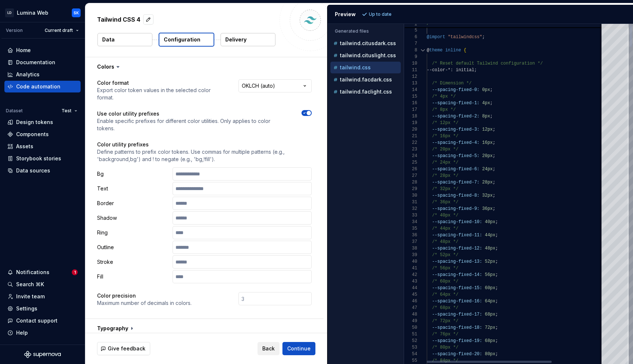
click at [422, 51] on div at bounding box center [423, 50] width 10 height 7
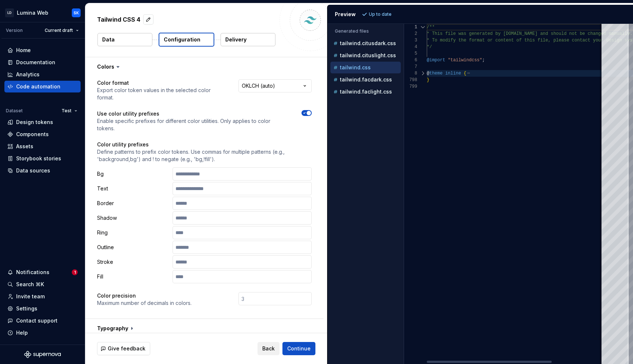
click at [423, 73] on div at bounding box center [423, 73] width 10 height 7
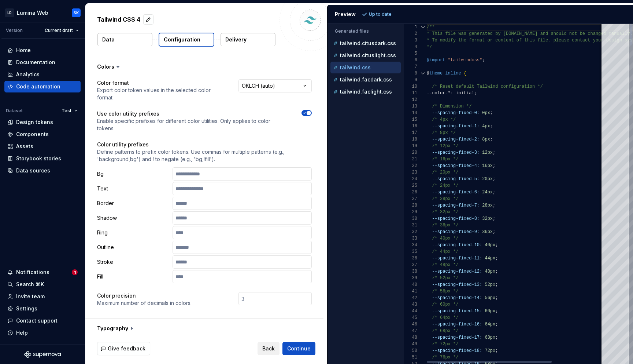
click at [423, 73] on div at bounding box center [423, 73] width 10 height 7
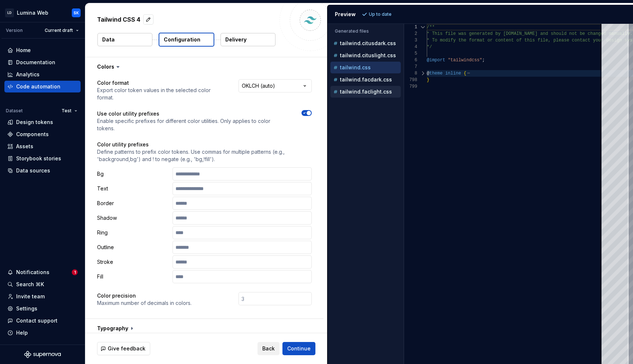
click at [371, 89] on p "tailwind.faclight.css" at bounding box center [366, 92] width 52 height 6
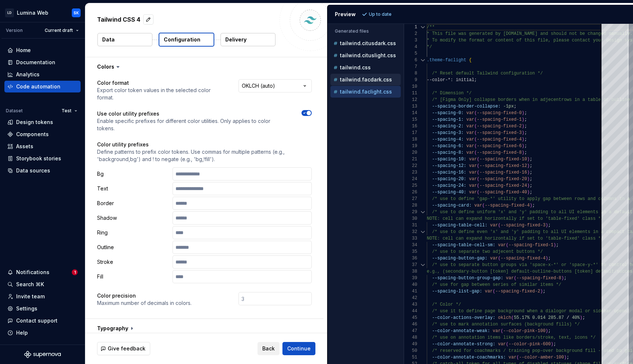
click at [374, 81] on p "tailwind.facdark.css" at bounding box center [366, 80] width 52 height 6
click at [377, 51] on button "tailwind.cituslight.css" at bounding box center [366, 55] width 70 height 8
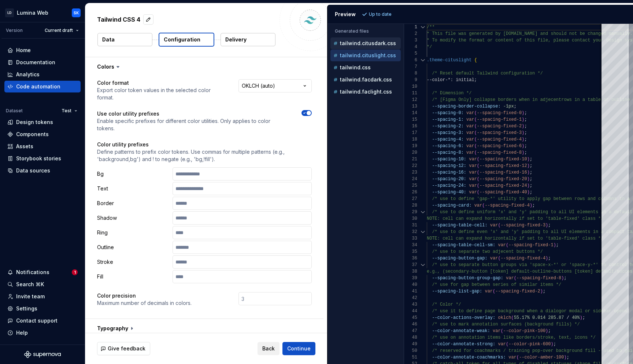
click at [378, 40] on div "tailwind.citusdark.css" at bounding box center [366, 43] width 69 height 7
click at [373, 68] on div "tailwind.css" at bounding box center [366, 67] width 69 height 7
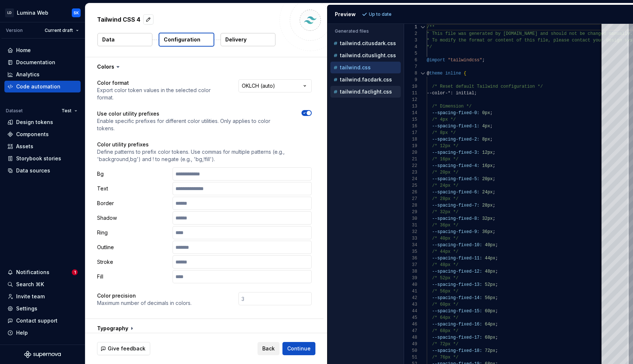
click at [371, 90] on p "tailwind.faclight.css" at bounding box center [366, 92] width 52 height 6
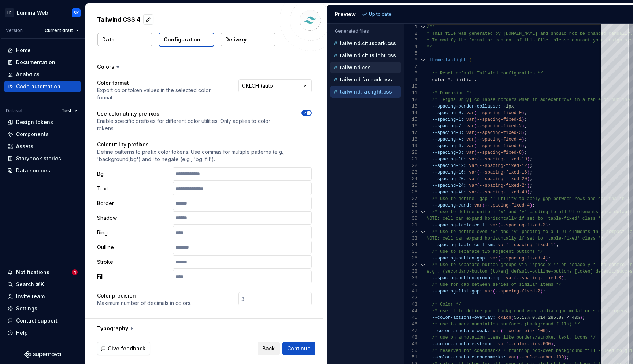
click at [373, 69] on div "tailwind.css" at bounding box center [366, 67] width 69 height 7
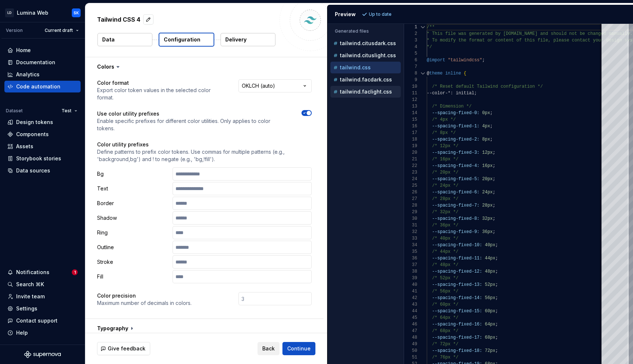
click at [374, 91] on p "tailwind.faclight.css" at bounding box center [366, 92] width 52 height 6
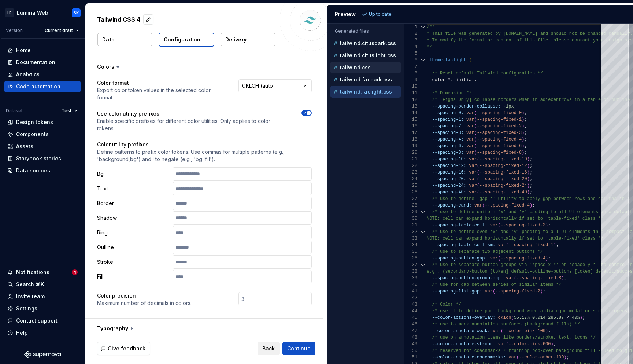
click at [377, 70] on div "tailwind.css" at bounding box center [366, 67] width 69 height 7
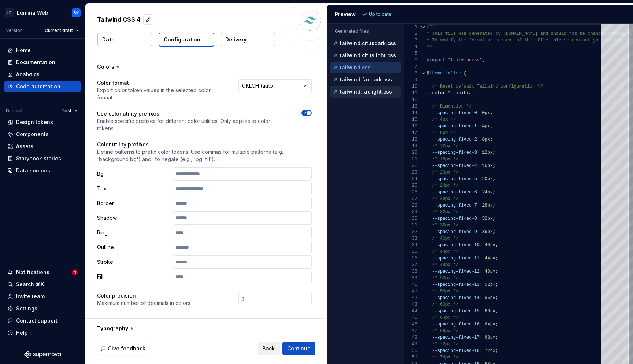
click at [376, 95] on div "tailwind.faclight.css" at bounding box center [366, 91] width 69 height 7
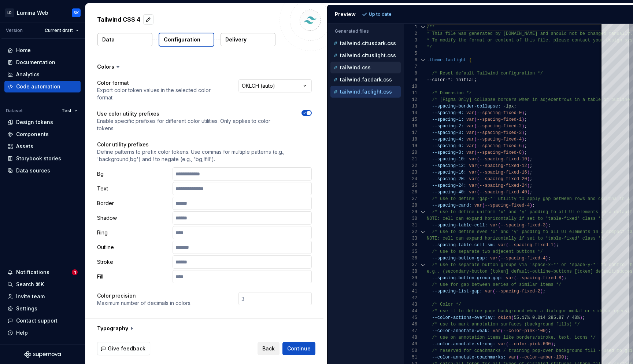
click at [380, 70] on div "tailwind.css" at bounding box center [366, 67] width 69 height 7
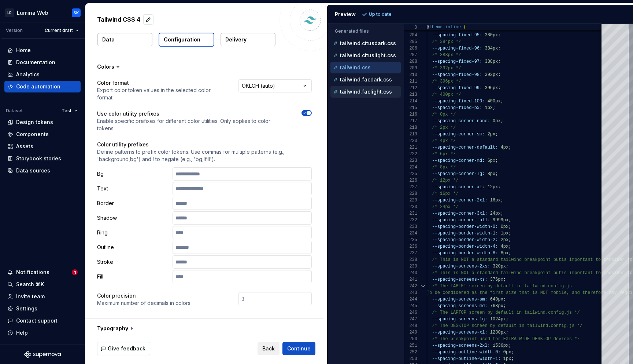
click at [390, 94] on div "tailwind.faclight.css" at bounding box center [366, 91] width 69 height 7
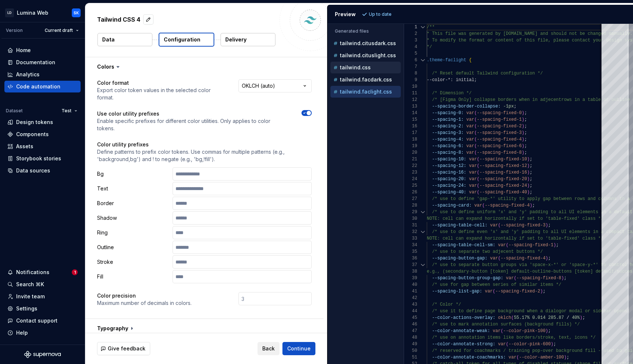
click at [364, 73] on div "tailwind.css" at bounding box center [366, 68] width 70 height 12
click at [372, 74] on div "tailwind.facdark.css" at bounding box center [366, 80] width 70 height 12
click at [381, 59] on div "tailwind.cituslight.css" at bounding box center [366, 55] width 69 height 7
click at [381, 40] on p "tailwind.citusdark.css" at bounding box center [368, 43] width 56 height 6
click at [378, 65] on div "tailwind.css" at bounding box center [366, 67] width 69 height 7
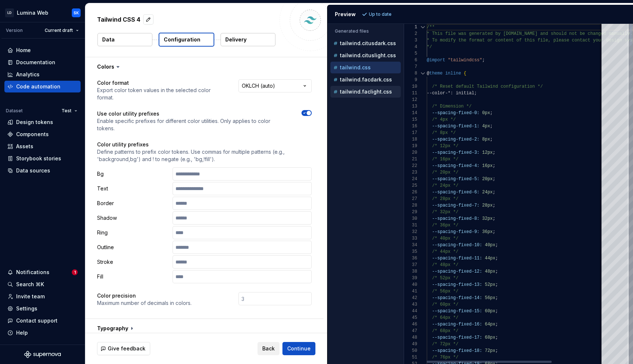
click at [378, 89] on p "tailwind.faclight.css" at bounding box center [366, 92] width 52 height 6
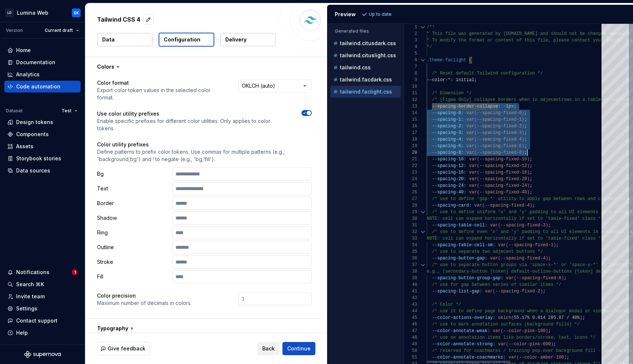
scroll to position [13, 106]
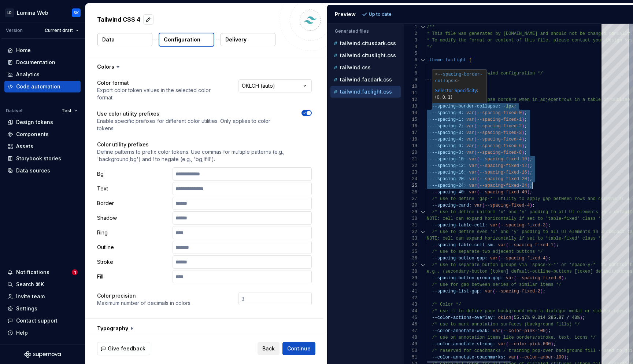
drag, startPoint x: 432, startPoint y: 107, endPoint x: 556, endPoint y: 187, distance: 147.7
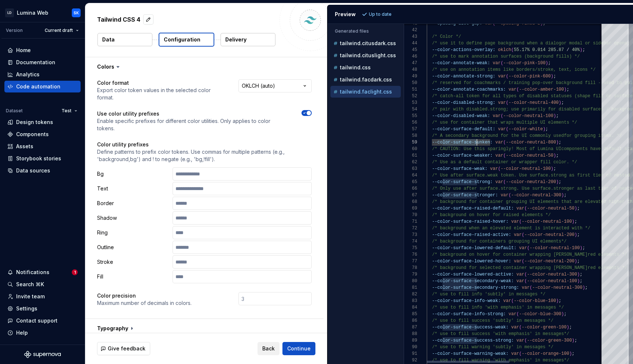
scroll to position [46, 58]
drag, startPoint x: 442, startPoint y: 140, endPoint x: 486, endPoint y: 140, distance: 43.6
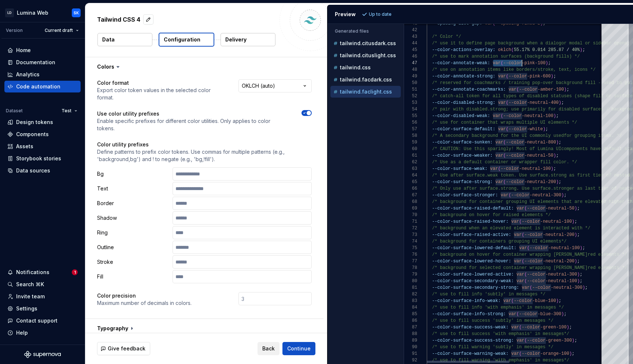
scroll to position [40, 125]
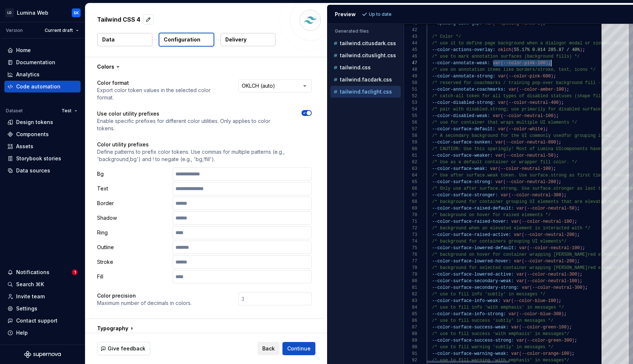
drag, startPoint x: 493, startPoint y: 62, endPoint x: 557, endPoint y: 62, distance: 64.1
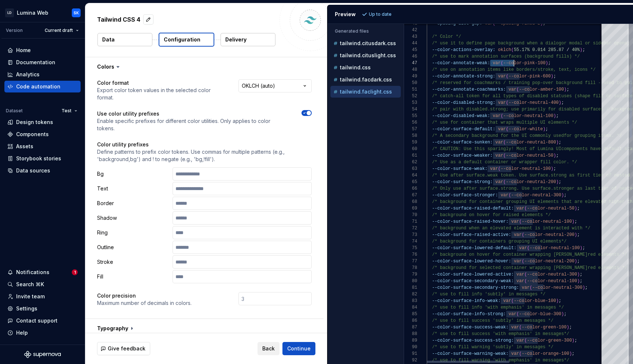
scroll to position [40, 125]
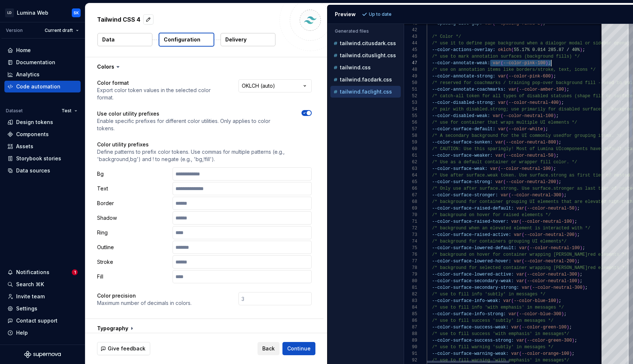
drag, startPoint x: 497, startPoint y: 63, endPoint x: 554, endPoint y: 63, distance: 57.9
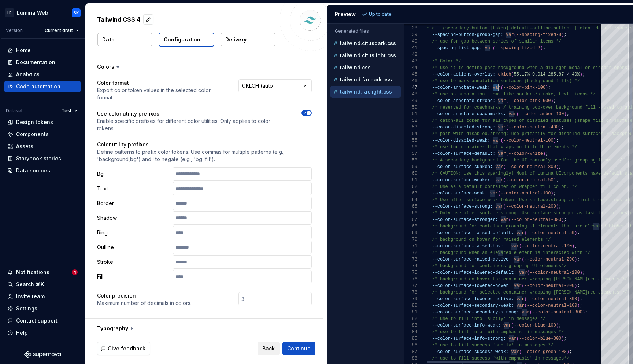
scroll to position [40, 122]
drag, startPoint x: 494, startPoint y: 88, endPoint x: 548, endPoint y: 88, distance: 54.2
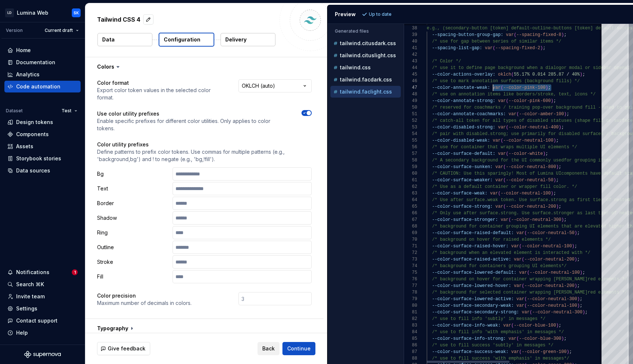
drag, startPoint x: 554, startPoint y: 89, endPoint x: 494, endPoint y: 89, distance: 60.8
click at [375, 72] on div "tailwind.css" at bounding box center [366, 68] width 70 height 12
click at [379, 70] on div "tailwind.css" at bounding box center [366, 67] width 69 height 7
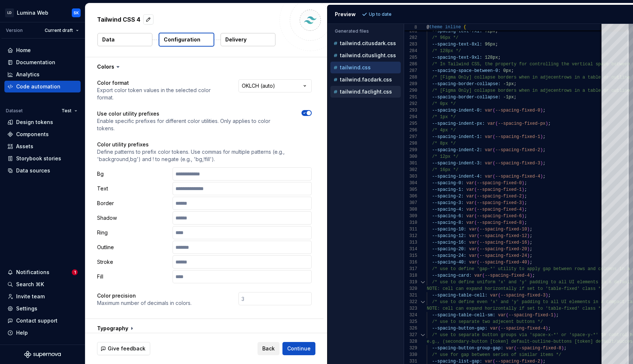
click at [366, 91] on p "tailwind.faclight.css" at bounding box center [366, 92] width 52 height 6
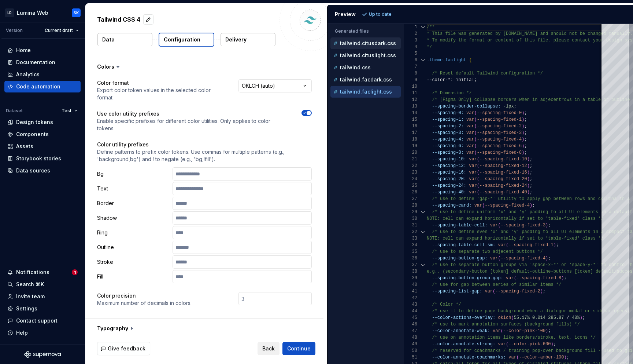
click at [380, 48] on div "tailwind.citusdark.css" at bounding box center [366, 43] width 70 height 12
click at [375, 64] on div "tailwind.css" at bounding box center [366, 67] width 69 height 7
type textarea "**********"
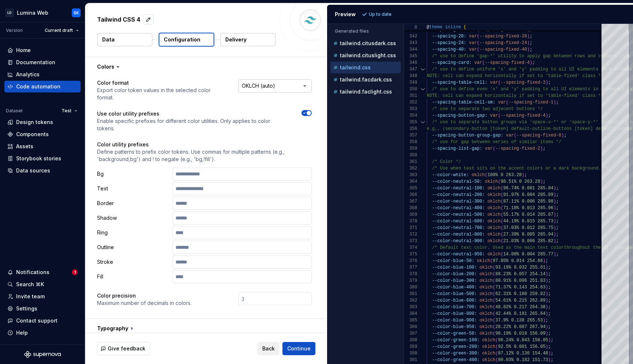
click at [266, 85] on html "**********" at bounding box center [316, 182] width 633 height 364
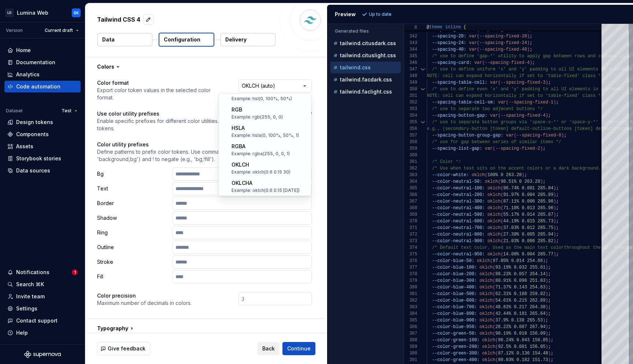
scroll to position [0, 0]
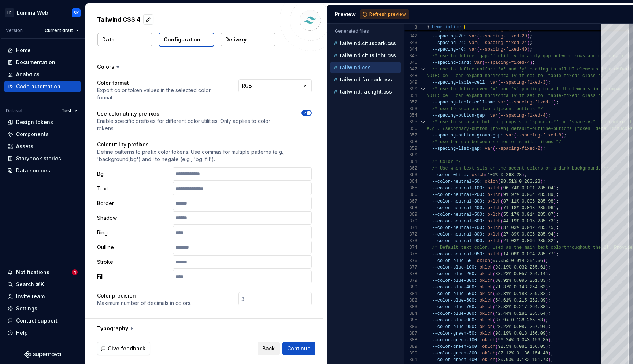
click at [283, 90] on html "**********" at bounding box center [316, 182] width 633 height 364
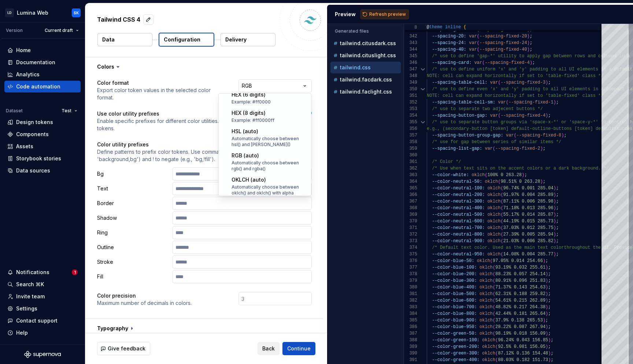
scroll to position [144, 0]
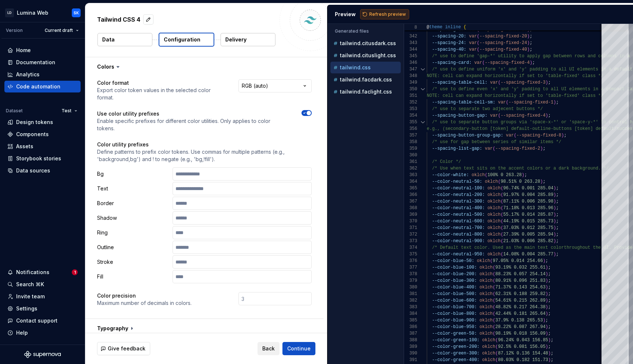
click at [393, 12] on span "Refresh preview" at bounding box center [387, 14] width 37 height 6
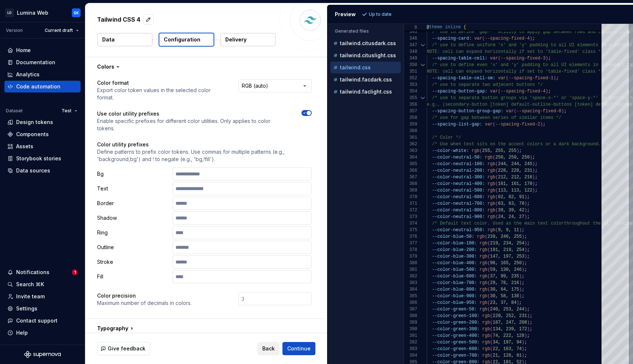
click at [270, 87] on html "**********" at bounding box center [316, 182] width 633 height 364
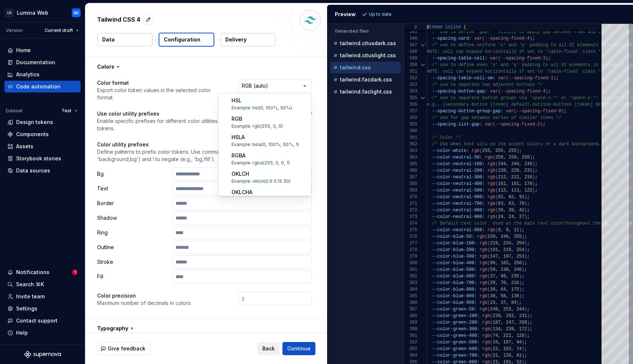
scroll to position [94, 0]
select select "********"
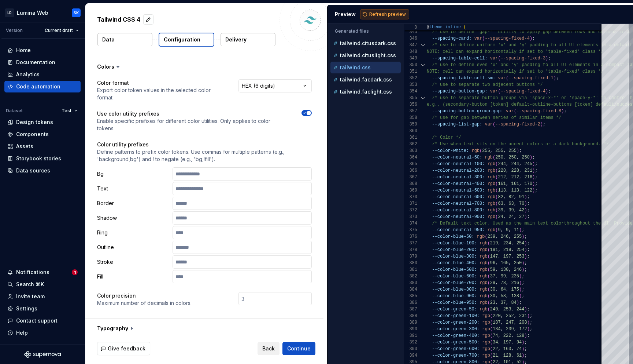
click at [397, 10] on button "Refresh preview" at bounding box center [384, 14] width 49 height 10
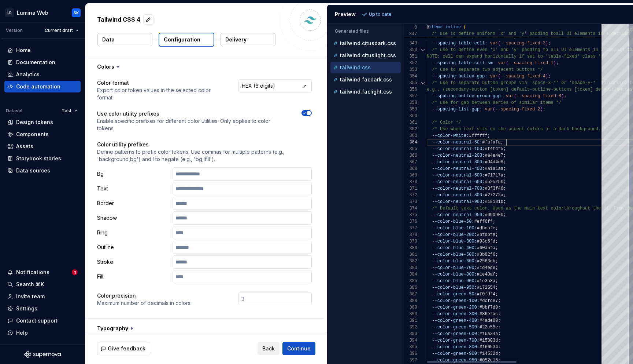
scroll to position [20, 80]
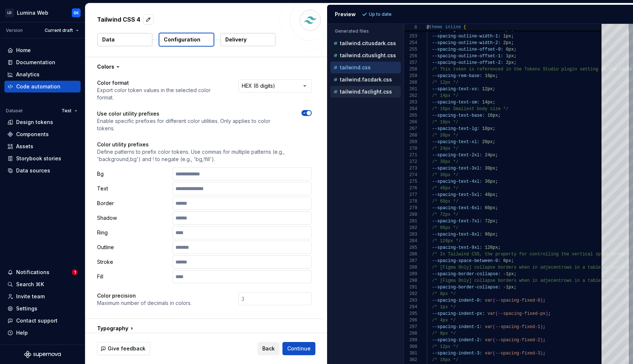
click at [377, 89] on p "tailwind.faclight.css" at bounding box center [366, 92] width 52 height 6
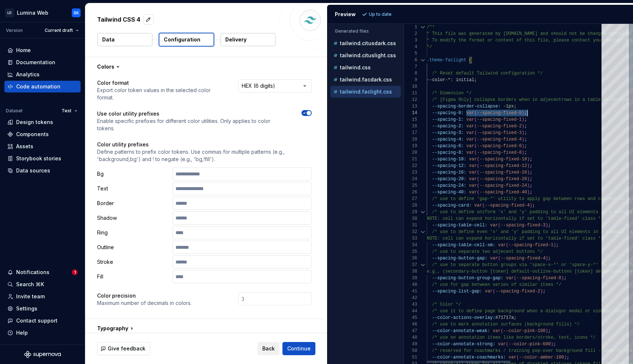
scroll to position [20, 101]
drag, startPoint x: 466, startPoint y: 113, endPoint x: 538, endPoint y: 111, distance: 72.2
click at [368, 67] on p "tailwind.css" at bounding box center [355, 67] width 31 height 6
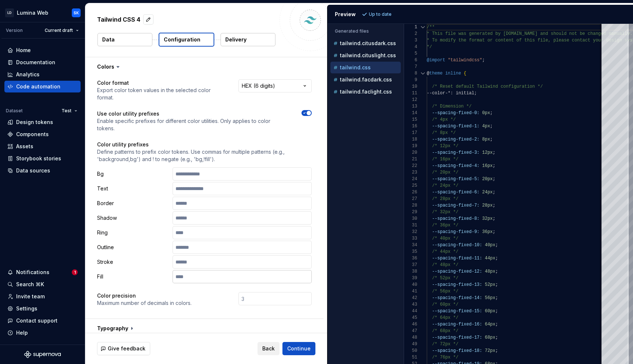
scroll to position [161, 0]
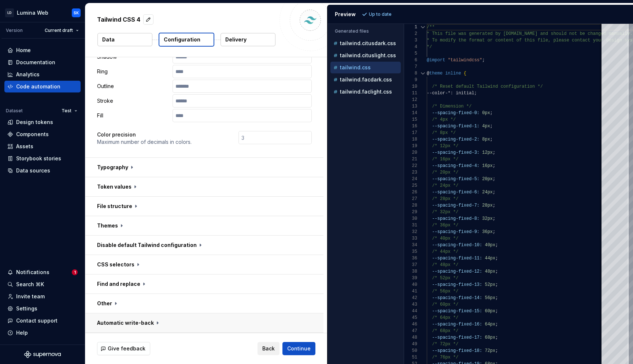
click at [254, 329] on button "button" at bounding box center [204, 322] width 238 height 19
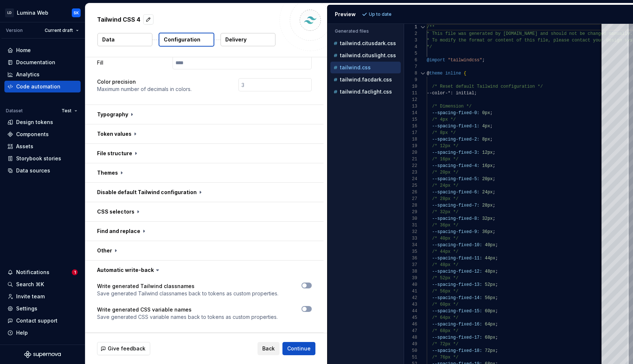
click at [305, 288] on div at bounding box center [302, 289] width 20 height 15
click at [309, 285] on button "button" at bounding box center [307, 285] width 10 height 6
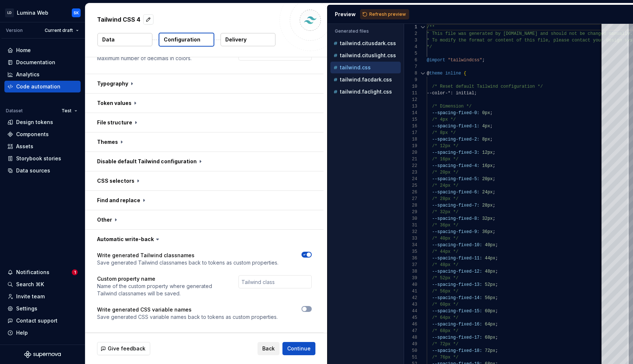
click at [305, 252] on icon "button" at bounding box center [305, 254] width 6 height 4
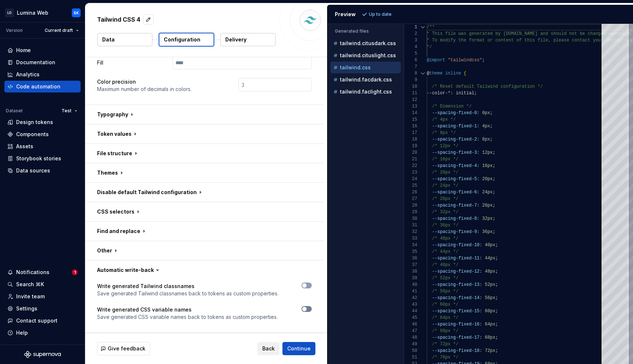
click at [309, 310] on button "button" at bounding box center [307, 309] width 10 height 6
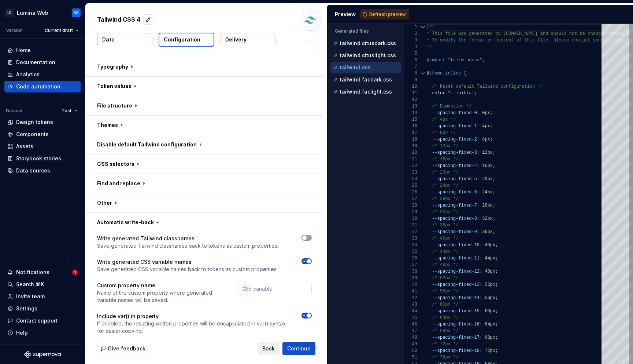
scroll to position [275, 0]
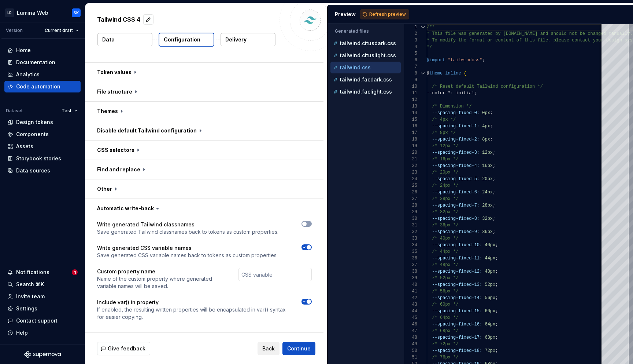
click at [379, 69] on div "tailwind.css" at bounding box center [366, 67] width 69 height 7
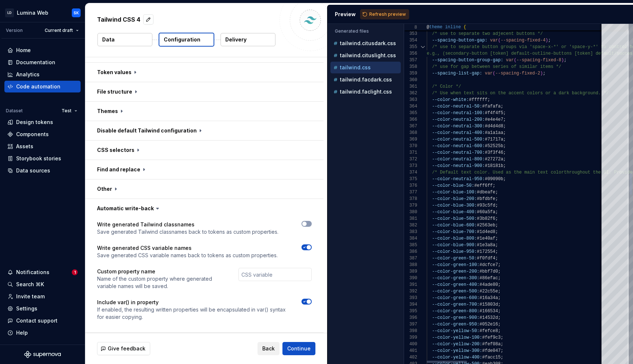
type textarea "**********"
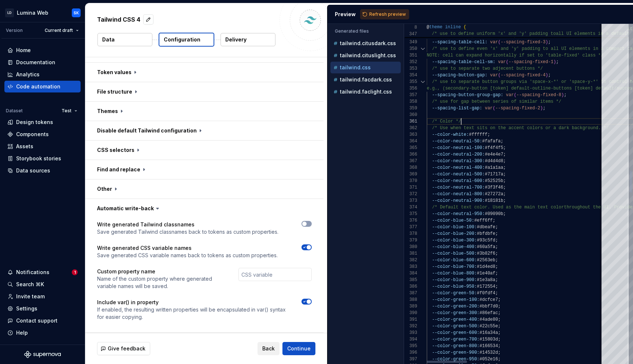
scroll to position [13, 66]
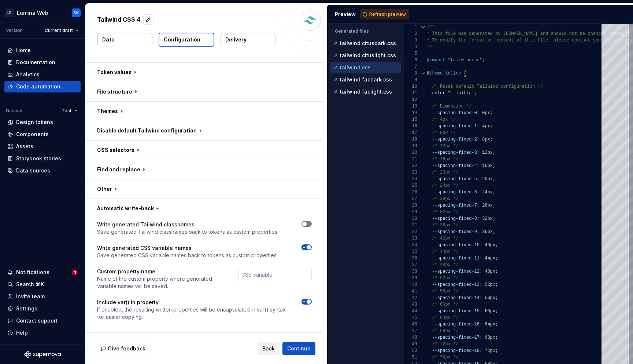
click at [308, 225] on button "button" at bounding box center [307, 224] width 10 height 6
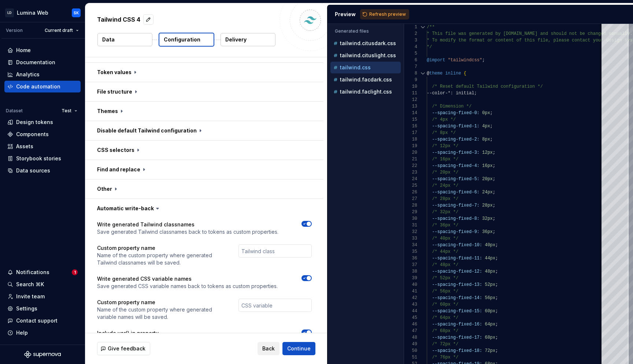
click at [308, 222] on span "button" at bounding box center [309, 223] width 4 height 4
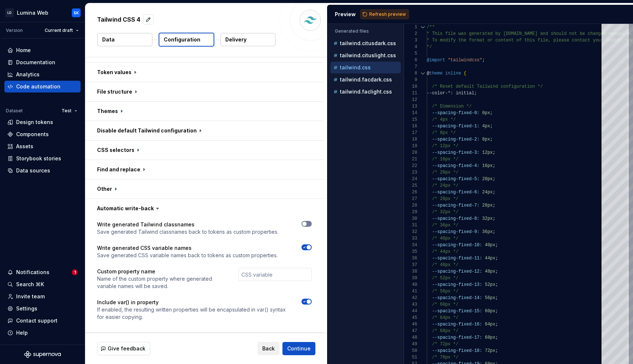
click at [309, 224] on button "button" at bounding box center [307, 224] width 10 height 6
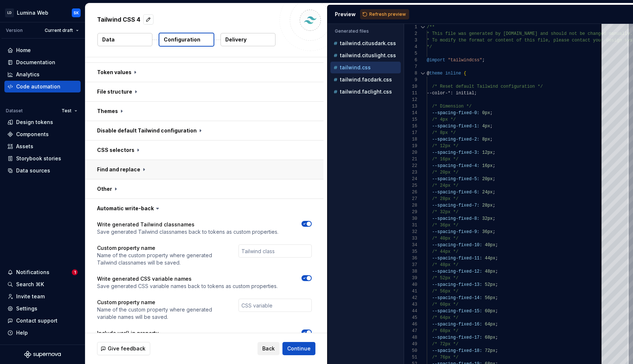
click at [155, 170] on button "button" at bounding box center [204, 169] width 238 height 19
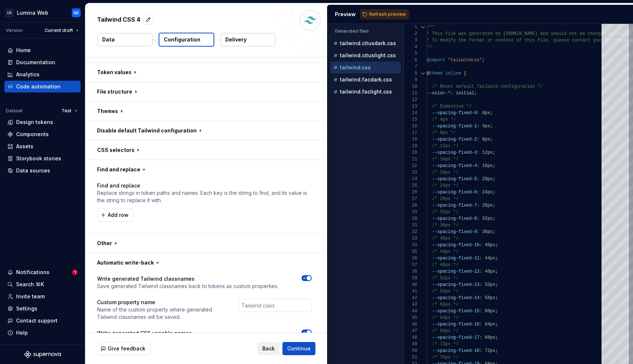
click at [140, 170] on icon at bounding box center [143, 169] width 7 height 7
click at [137, 152] on button "button" at bounding box center [204, 149] width 238 height 19
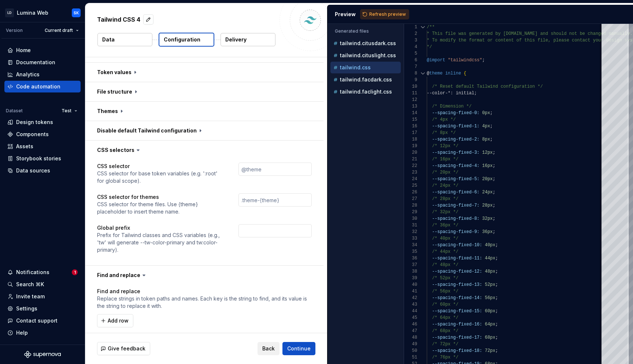
click at [134, 150] on icon at bounding box center [137, 149] width 7 height 7
click at [136, 132] on button "button" at bounding box center [204, 130] width 238 height 19
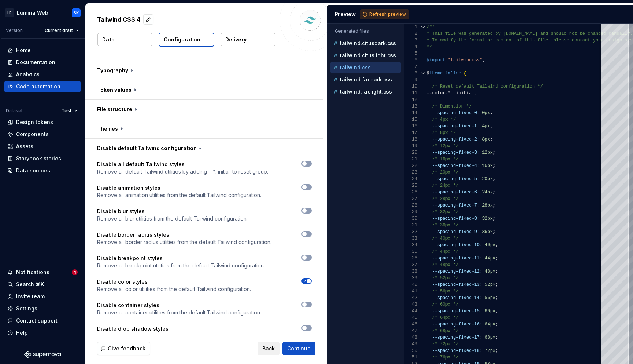
scroll to position [257, 0]
click at [184, 150] on button "button" at bounding box center [204, 148] width 238 height 19
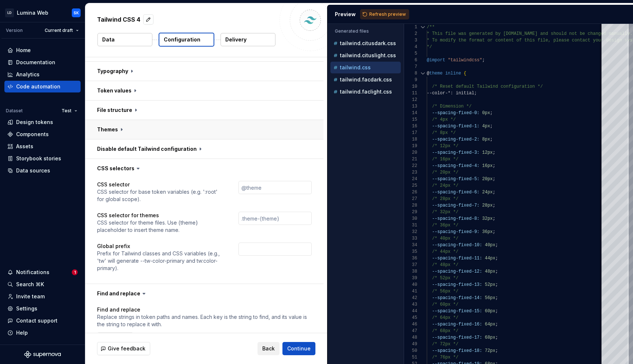
click at [143, 136] on button "button" at bounding box center [204, 129] width 238 height 19
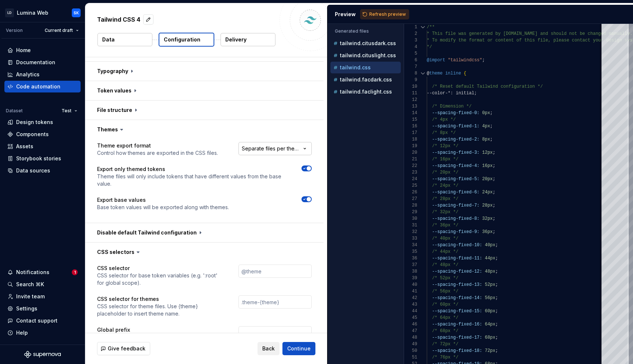
click at [259, 148] on html "**********" at bounding box center [316, 182] width 633 height 364
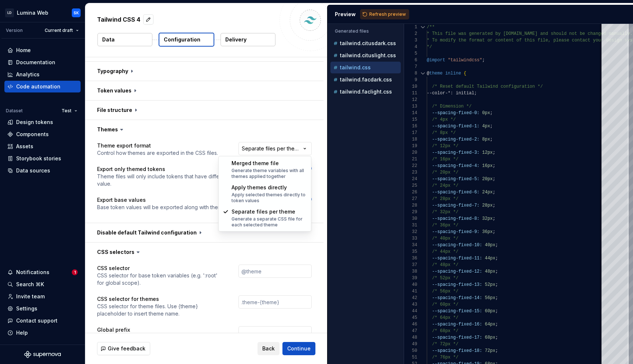
select select "**********"
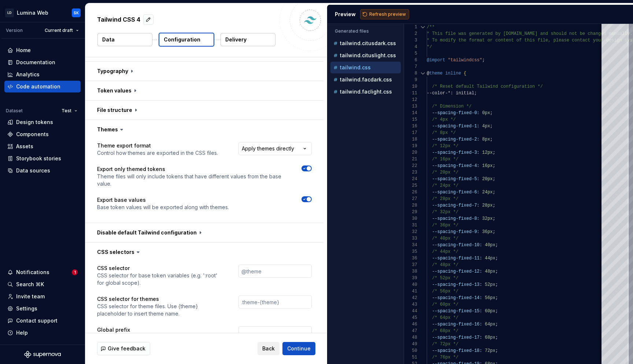
click at [388, 12] on span "Refresh preview" at bounding box center [387, 14] width 37 height 6
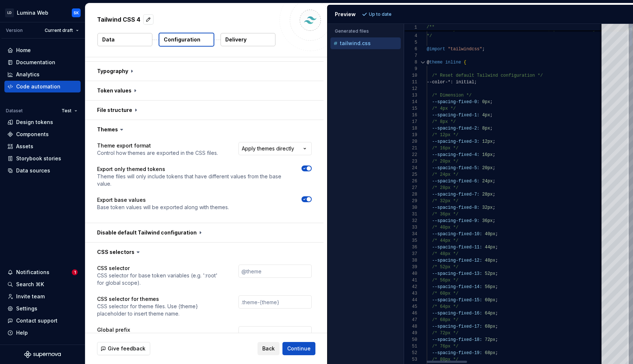
click at [424, 64] on div at bounding box center [423, 62] width 10 height 7
type textarea "**********"
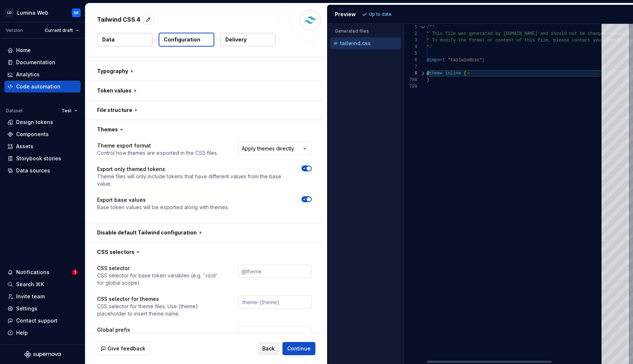
scroll to position [66, 40]
click at [421, 73] on div at bounding box center [423, 73] width 10 height 7
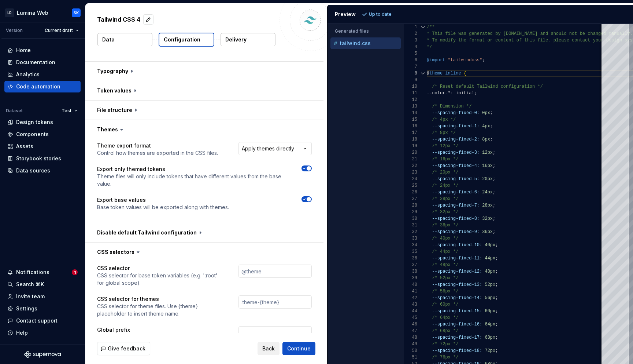
click at [280, 150] on html "**********" at bounding box center [316, 182] width 633 height 364
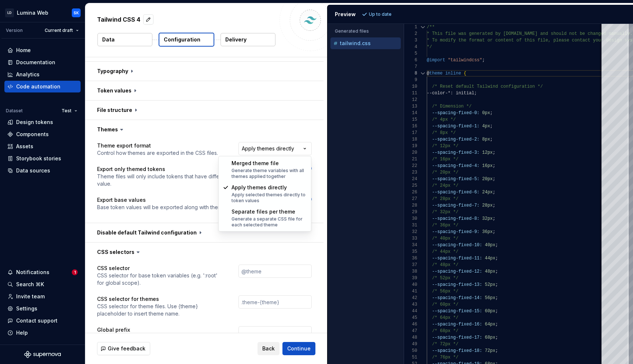
select select "**********"
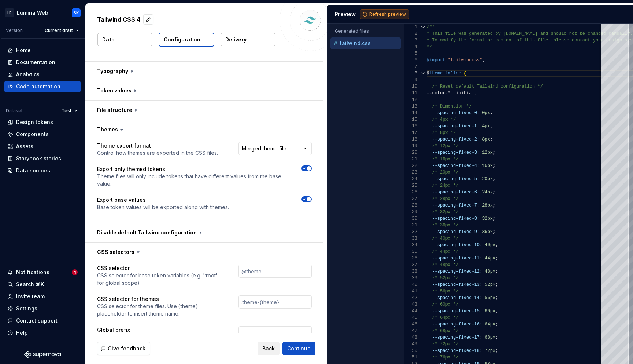
click at [375, 9] on button "Refresh preview" at bounding box center [384, 14] width 49 height 10
click at [379, 58] on div "tailwind.themed.css" at bounding box center [366, 55] width 69 height 7
type textarea "**********"
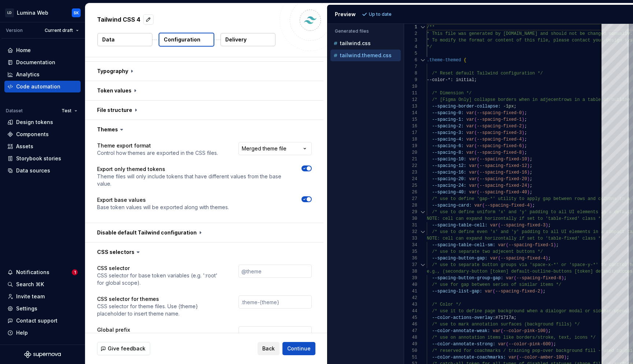
click at [290, 155] on div "**********" at bounding box center [271, 149] width 81 height 15
click at [285, 151] on html "**********" at bounding box center [316, 182] width 633 height 364
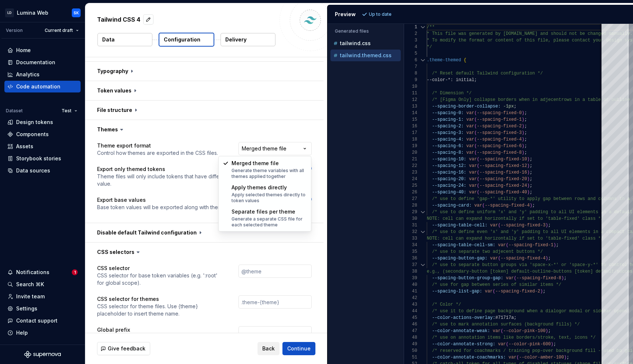
select select "**********"
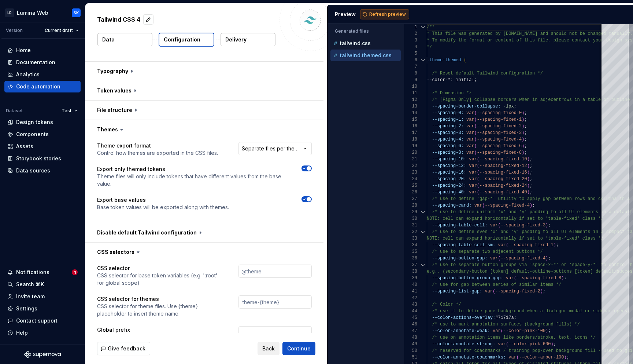
click at [389, 12] on span "Refresh preview" at bounding box center [387, 14] width 37 height 6
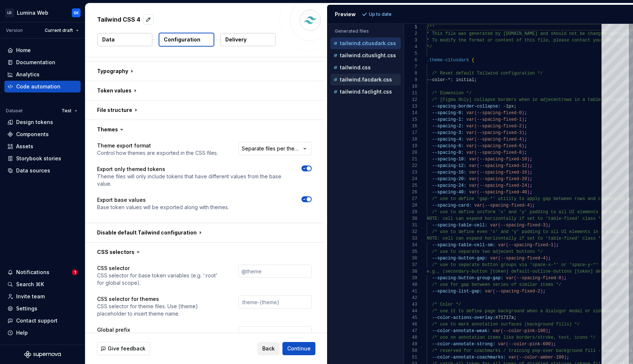
click at [368, 80] on p "tailwind.facdark.css" at bounding box center [366, 80] width 52 height 6
click at [378, 95] on div "tailwind.faclight.css" at bounding box center [366, 91] width 69 height 7
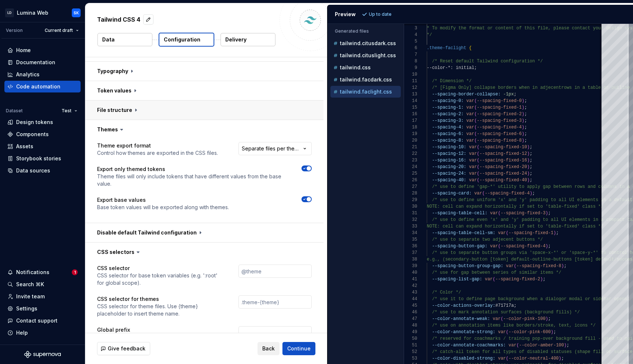
click at [137, 103] on button "button" at bounding box center [204, 109] width 238 height 19
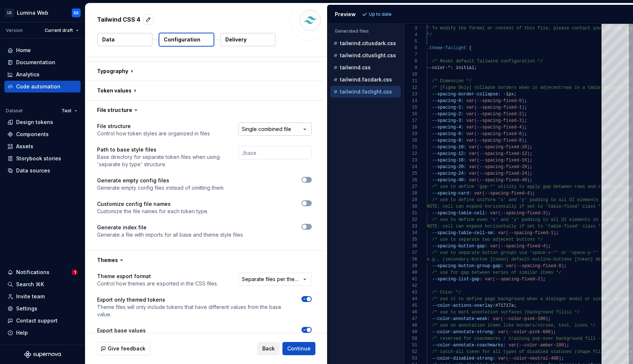
click at [274, 129] on html "**********" at bounding box center [316, 182] width 633 height 364
click at [311, 115] on html "**********" at bounding box center [316, 182] width 633 height 364
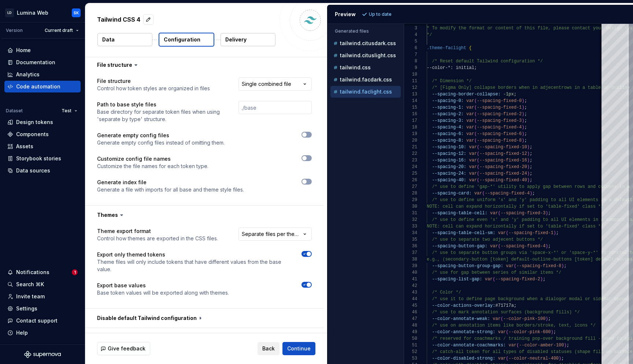
scroll to position [304, 0]
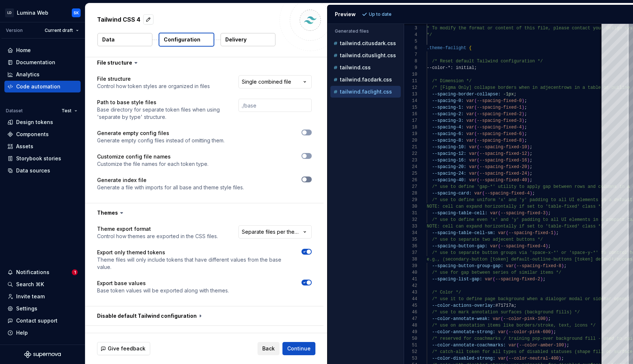
click at [308, 180] on button "button" at bounding box center [307, 179] width 10 height 6
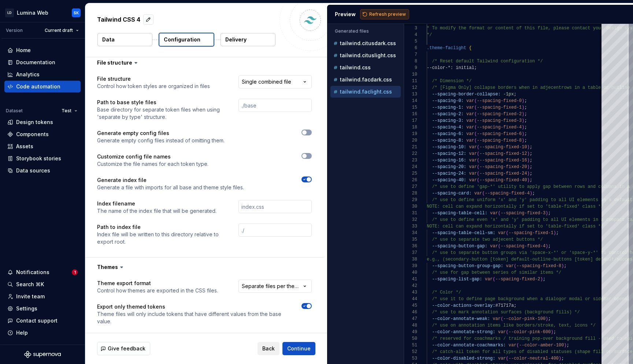
click at [398, 10] on button "Refresh preview" at bounding box center [384, 14] width 49 height 10
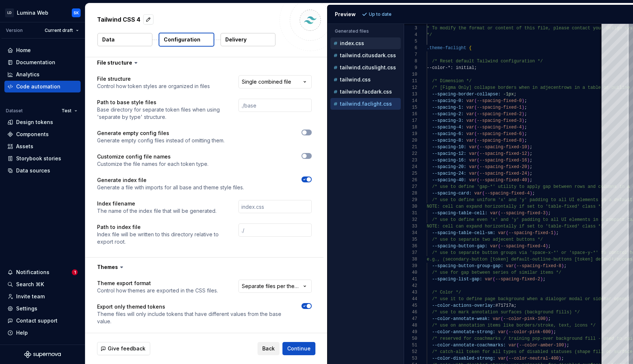
click at [376, 45] on div "index.css" at bounding box center [366, 43] width 69 height 7
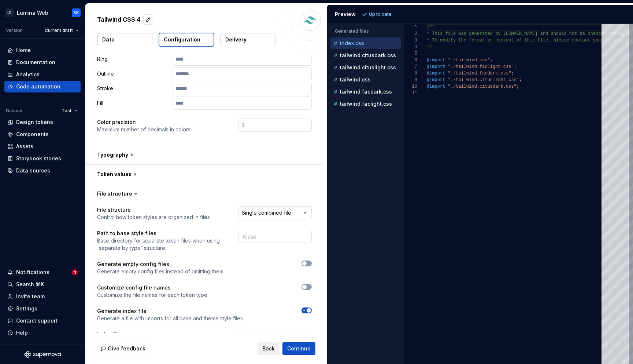
scroll to position [173, 0]
click at [151, 169] on button "button" at bounding box center [204, 174] width 238 height 19
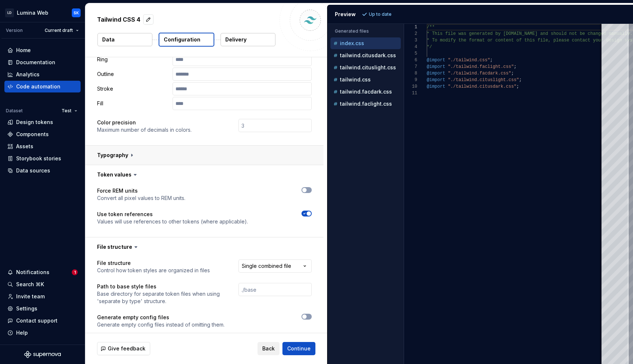
click at [149, 156] on button "button" at bounding box center [204, 154] width 238 height 19
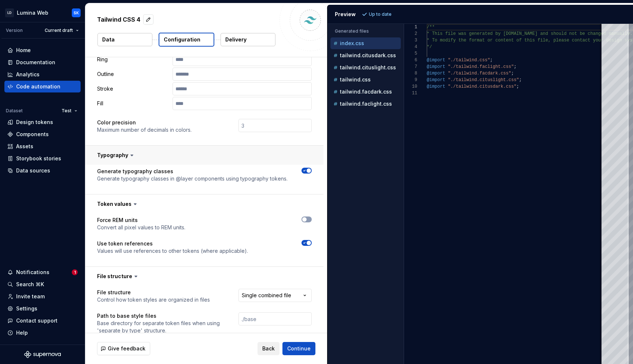
click at [161, 162] on button "button" at bounding box center [204, 154] width 238 height 19
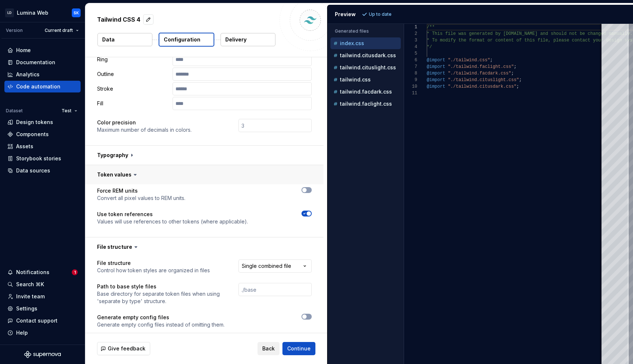
click at [154, 174] on button "button" at bounding box center [204, 174] width 238 height 19
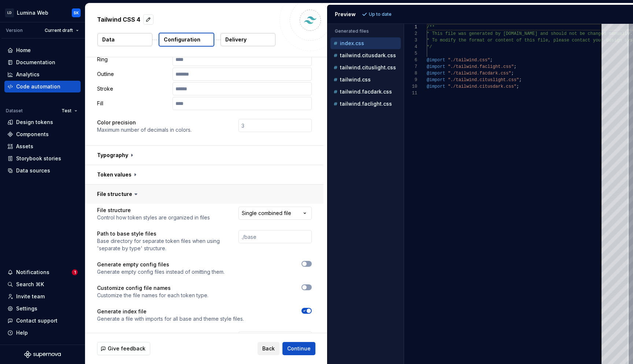
click at [154, 199] on button "button" at bounding box center [204, 193] width 238 height 19
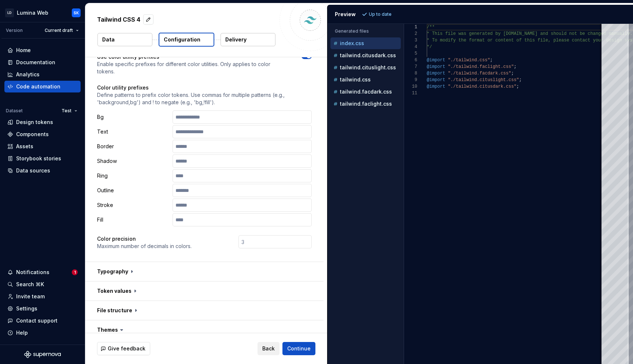
scroll to position [0, 0]
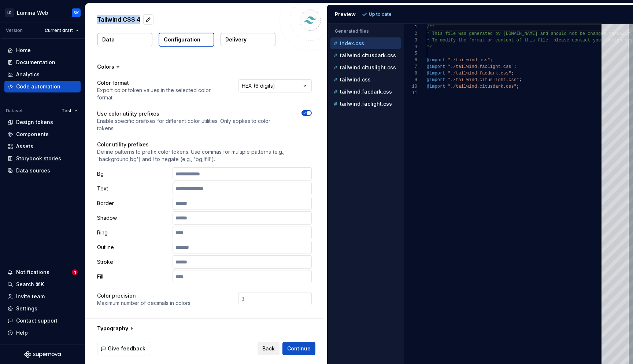
drag, startPoint x: 98, startPoint y: 20, endPoint x: 138, endPoint y: 21, distance: 39.6
click at [138, 21] on p "Tailwind CSS 4" at bounding box center [118, 19] width 43 height 9
click at [129, 26] on div "Tailwind CSS 4" at bounding box center [206, 20] width 218 height 13
click at [377, 102] on p "tailwind.faclight.css" at bounding box center [366, 104] width 52 height 6
type textarea "**********"
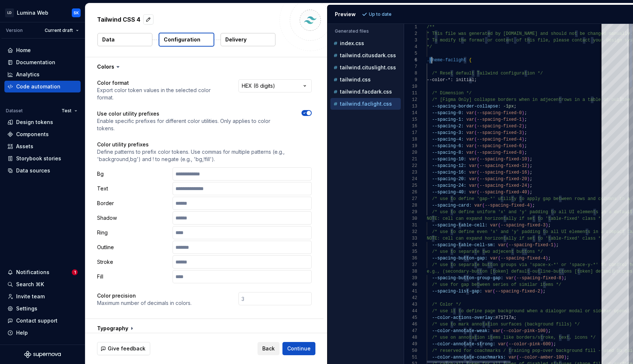
scroll to position [33, 40]
drag, startPoint x: 428, startPoint y: 60, endPoint x: 466, endPoint y: 60, distance: 37.8
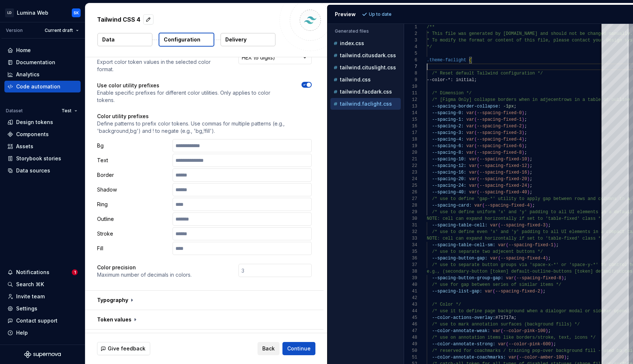
scroll to position [140, 0]
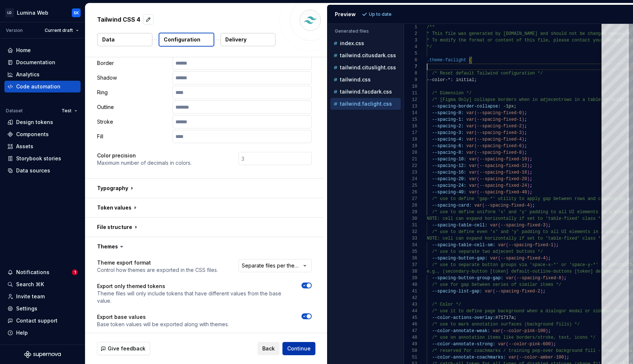
click at [301, 344] on span "Continue" at bounding box center [298, 347] width 23 height 7
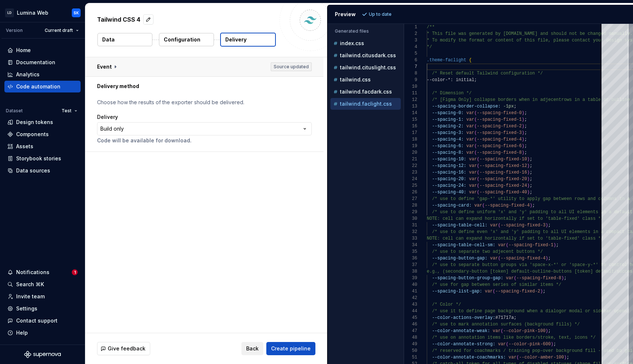
click at [141, 66] on button "button" at bounding box center [204, 66] width 238 height 19
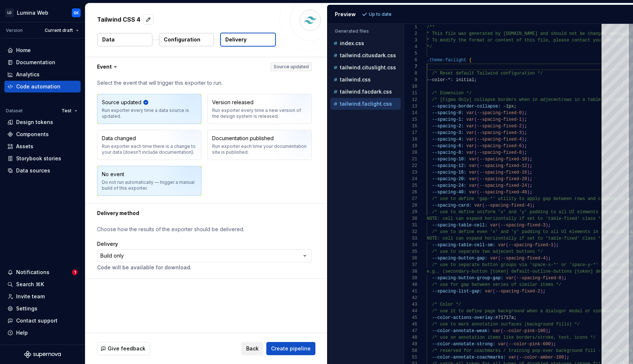
click at [127, 185] on div "Do not run automatically — trigger a manual build of this exporter." at bounding box center [149, 185] width 95 height 12
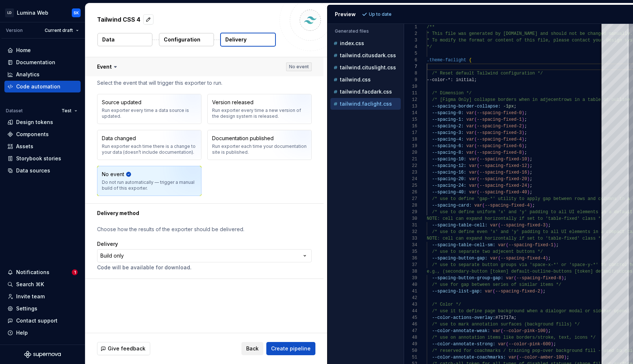
click at [145, 69] on button "button" at bounding box center [204, 66] width 238 height 19
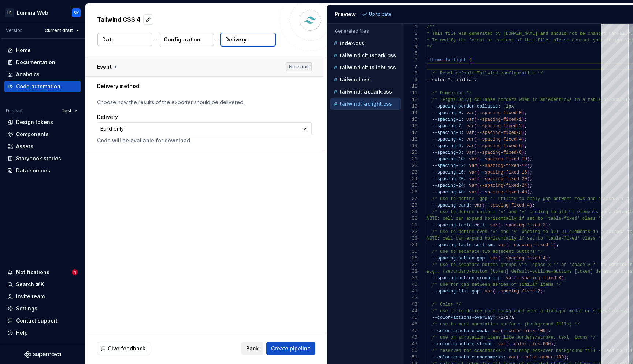
click at [225, 64] on button "button" at bounding box center [204, 66] width 238 height 19
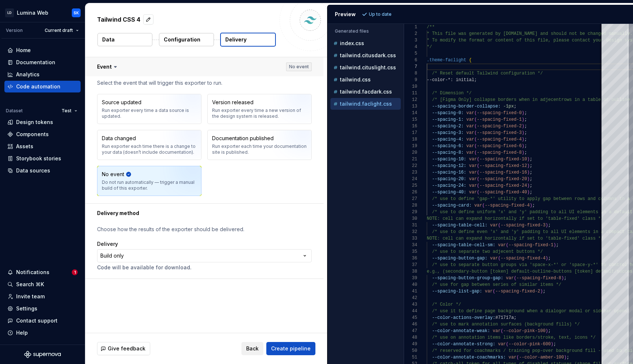
click at [179, 67] on button "button" at bounding box center [204, 66] width 238 height 19
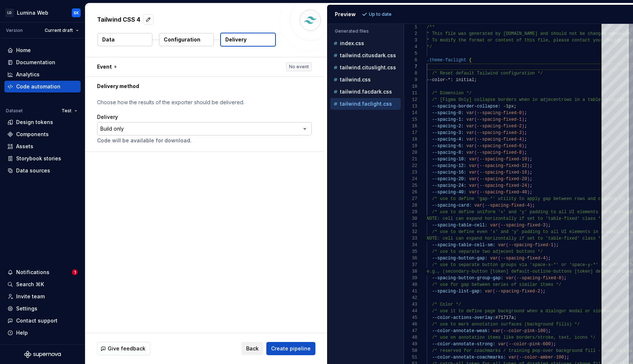
click at [112, 130] on html "**********" at bounding box center [316, 182] width 633 height 364
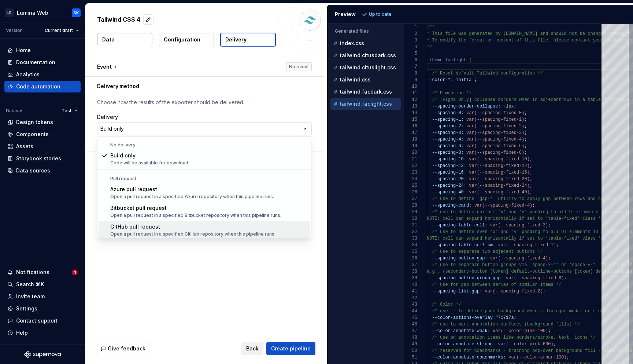
scroll to position [21, 0]
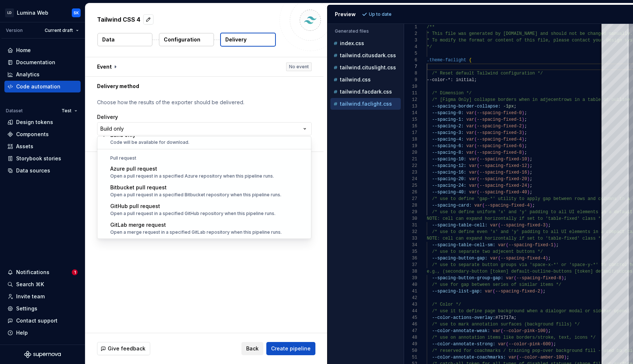
click at [173, 259] on html "**********" at bounding box center [316, 182] width 633 height 364
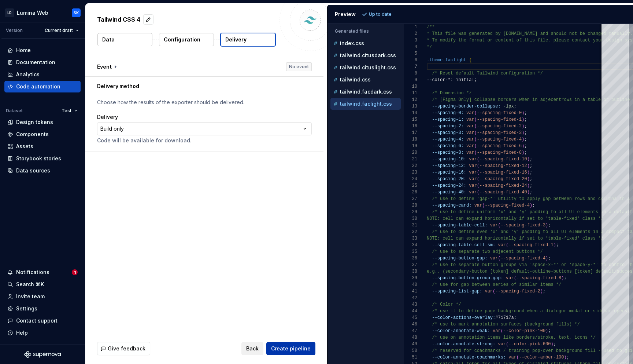
click at [310, 349] on span "Create pipeline" at bounding box center [291, 347] width 40 height 7
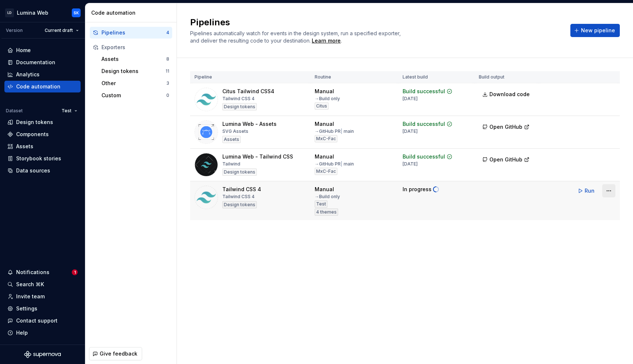
click at [613, 192] on html "LD Lumina Web SK Version Current draft Home Documentation Analytics Code automa…" at bounding box center [316, 182] width 633 height 364
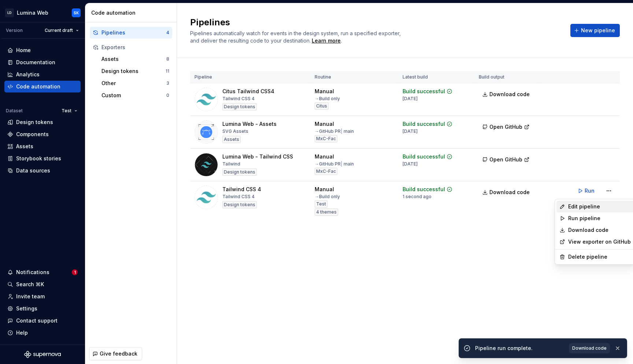
click at [609, 209] on div "Edit pipeline" at bounding box center [599, 206] width 63 height 7
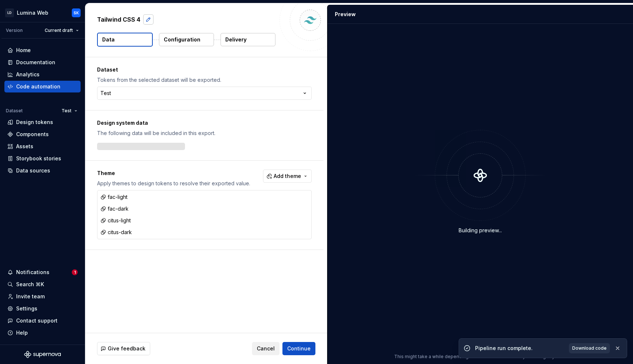
click at [148, 17] on button "button" at bounding box center [148, 19] width 10 height 10
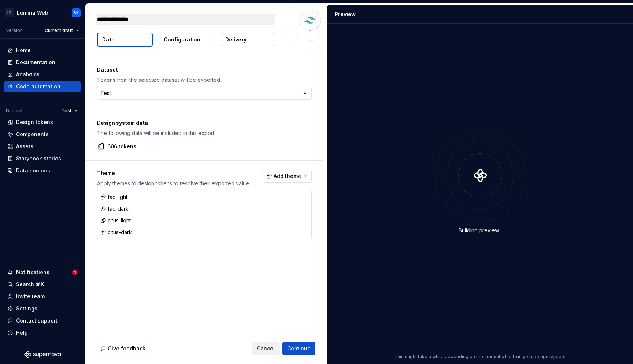
click at [98, 21] on textarea "**********" at bounding box center [186, 20] width 180 height 12
type textarea "*"
type textarea "**********"
type textarea "*"
type textarea "**********"
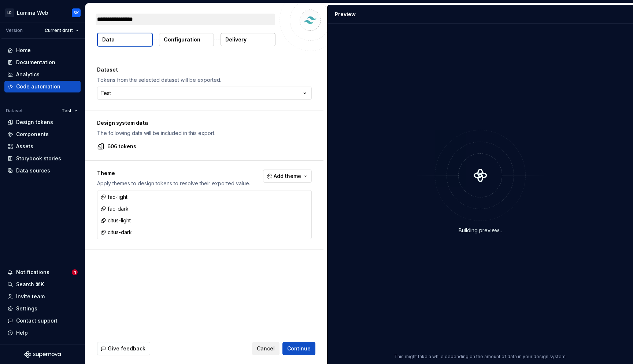
type textarea "*"
type textarea "**********"
type textarea "*"
type textarea "**********"
type textarea "*"
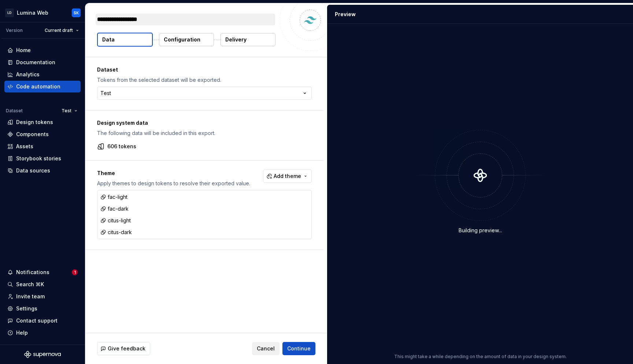
type textarea "**********"
type textarea "*"
type textarea "**********"
type textarea "*"
type textarea "**********"
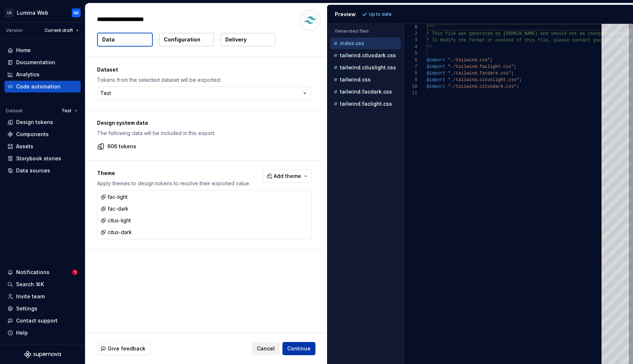
click at [304, 345] on span "Continue" at bounding box center [298, 347] width 23 height 7
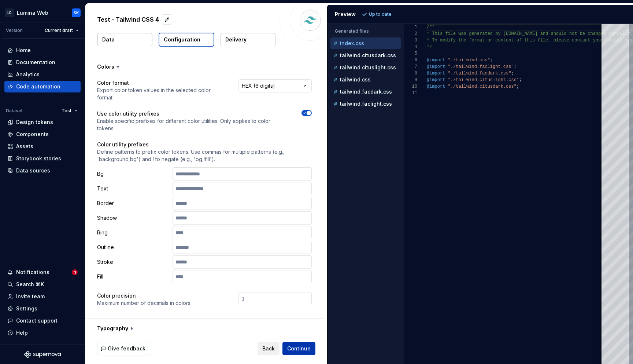
click at [313, 348] on button "Continue" at bounding box center [299, 348] width 33 height 13
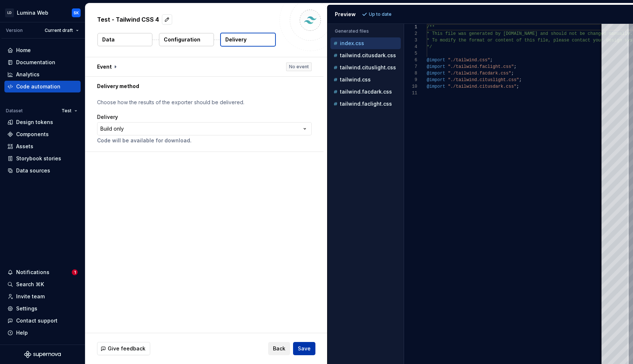
click at [309, 349] on span "Save" at bounding box center [304, 347] width 13 height 7
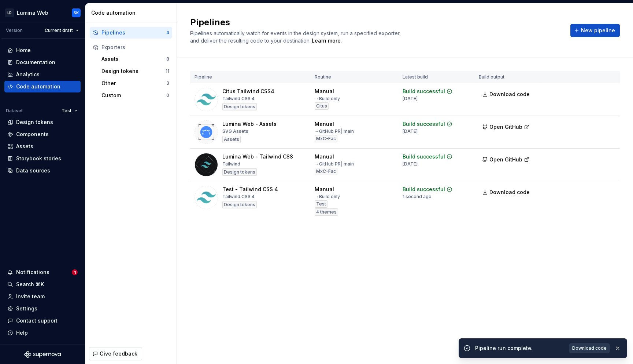
click at [597, 346] on span "Download code" at bounding box center [589, 348] width 34 height 6
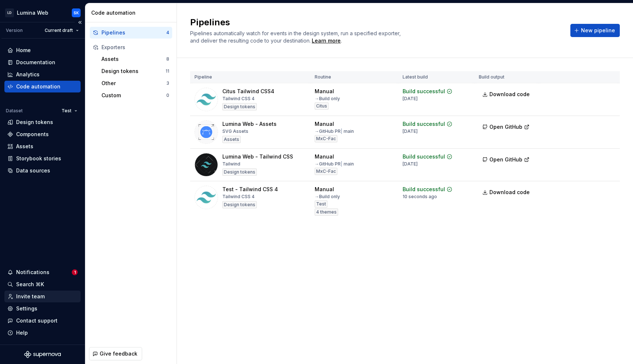
click at [50, 295] on div "Invite team" at bounding box center [42, 295] width 70 height 7
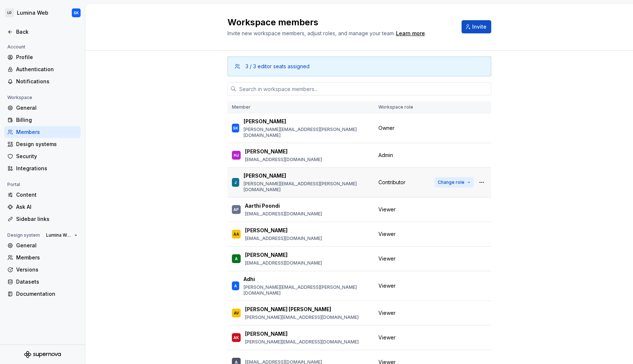
click at [451, 179] on span "Change role" at bounding box center [451, 182] width 27 height 6
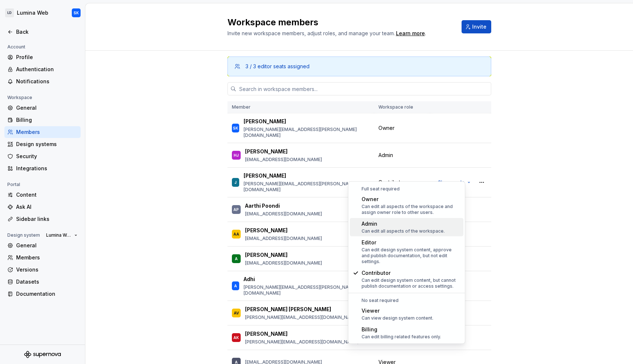
click at [429, 226] on div "Admin" at bounding box center [403, 223] width 83 height 7
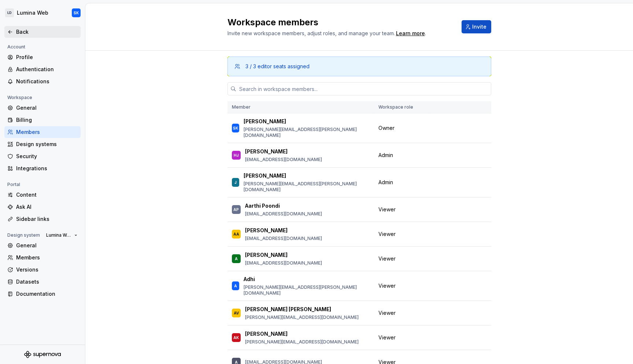
click at [40, 30] on div "Back" at bounding box center [47, 31] width 62 height 7
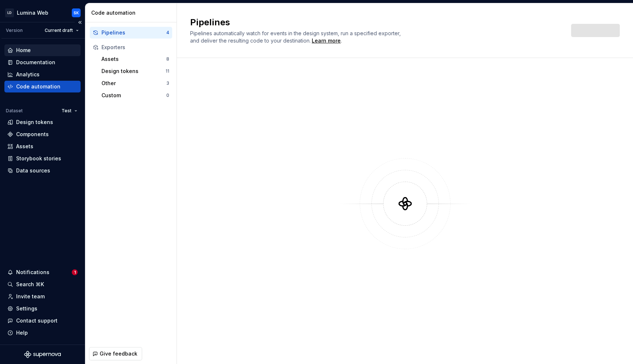
click at [44, 51] on div "Home" at bounding box center [42, 50] width 70 height 7
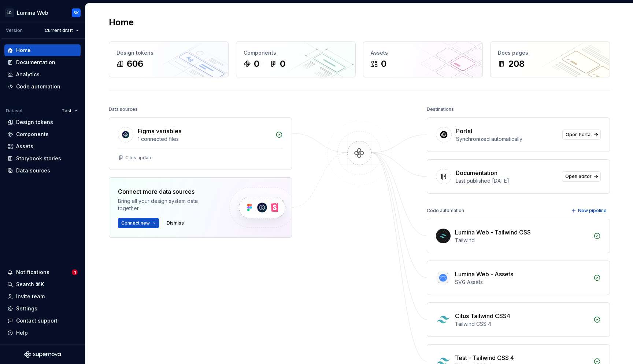
scroll to position [5, 0]
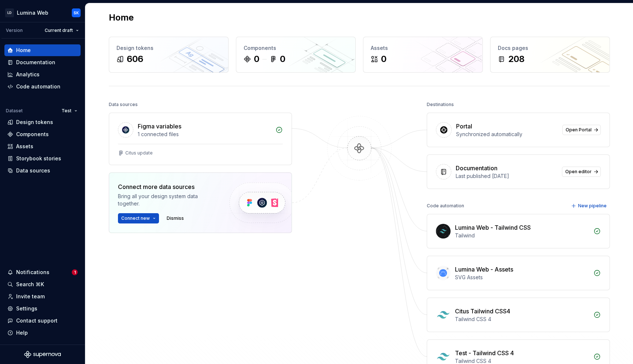
click at [76, 109] on html "LD Lumina Web SK Version Current draft Home Documentation Analytics Code automa…" at bounding box center [316, 182] width 633 height 364
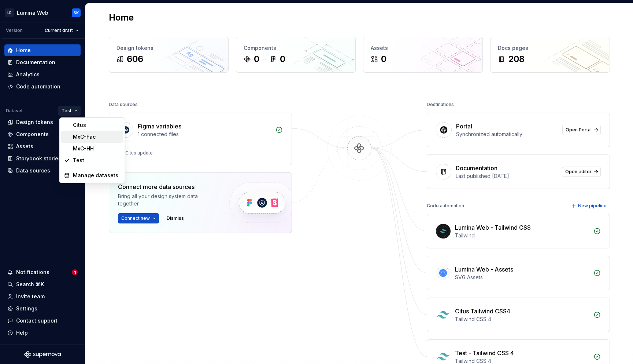
click at [106, 136] on div "MxC-Fac" at bounding box center [97, 136] width 48 height 7
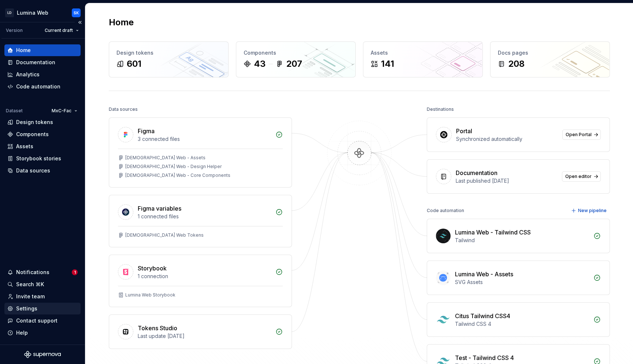
click at [48, 310] on div "Settings" at bounding box center [42, 308] width 70 height 7
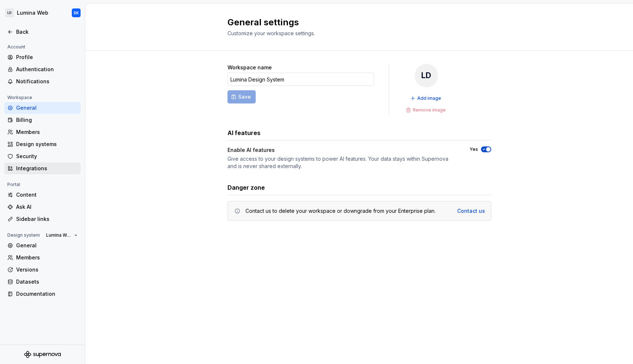
click at [43, 171] on div "Integrations" at bounding box center [47, 168] width 62 height 7
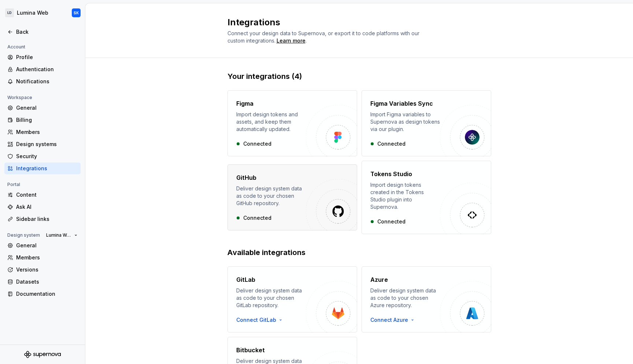
click at [261, 193] on div "Deliver design system data as code to your chosen GitHub repository." at bounding box center [271, 196] width 70 height 22
